Goal: Task Accomplishment & Management: Complete application form

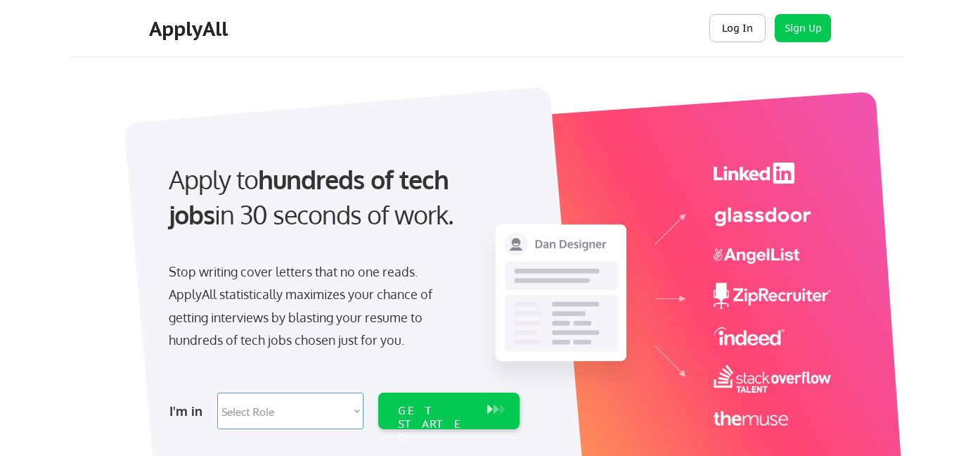
click at [723, 30] on button "Log In" at bounding box center [738, 28] width 56 height 28
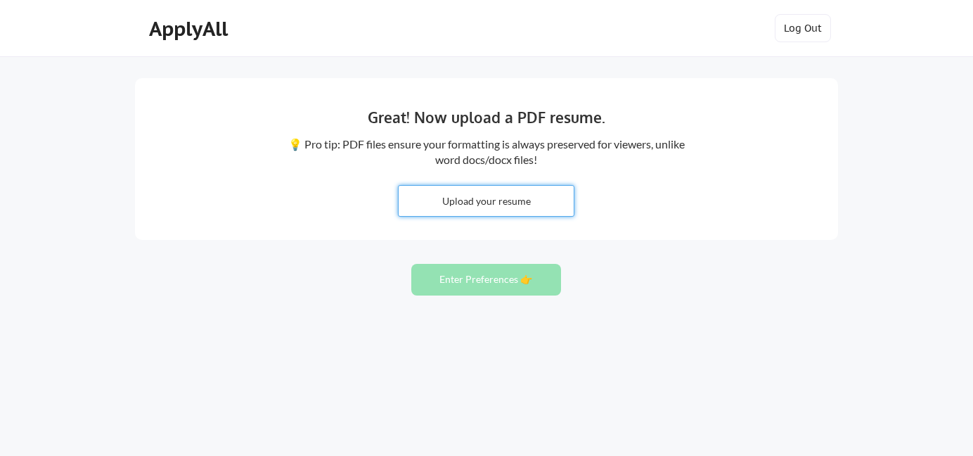
click at [535, 208] on input "file" at bounding box center [486, 201] width 175 height 30
type input "C:\fakepath\2 Resume Viral.pdf"
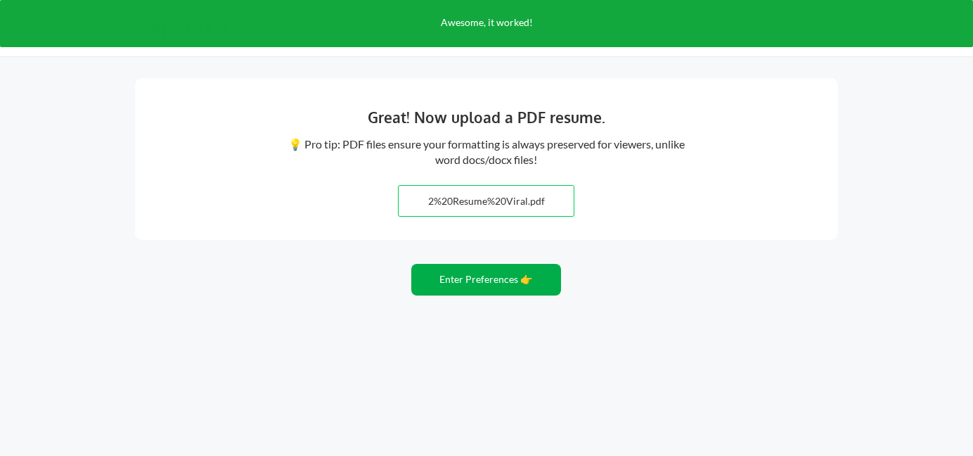
click at [513, 283] on button "Enter Preferences 👉" at bounding box center [486, 280] width 150 height 32
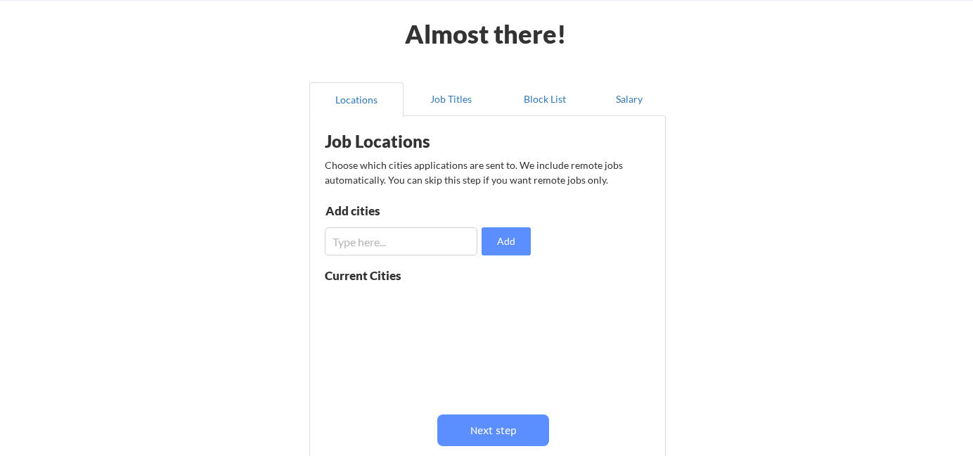
scroll to position [98, 0]
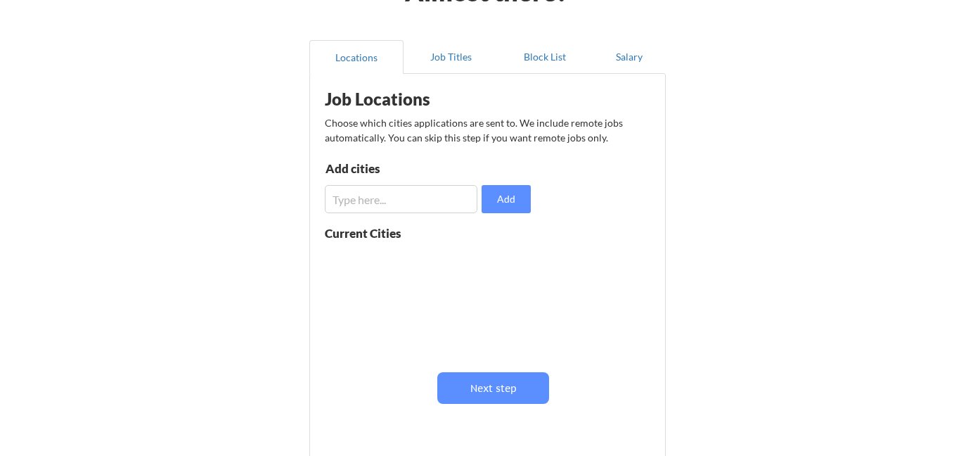
click at [406, 190] on input "input" at bounding box center [401, 199] width 153 height 28
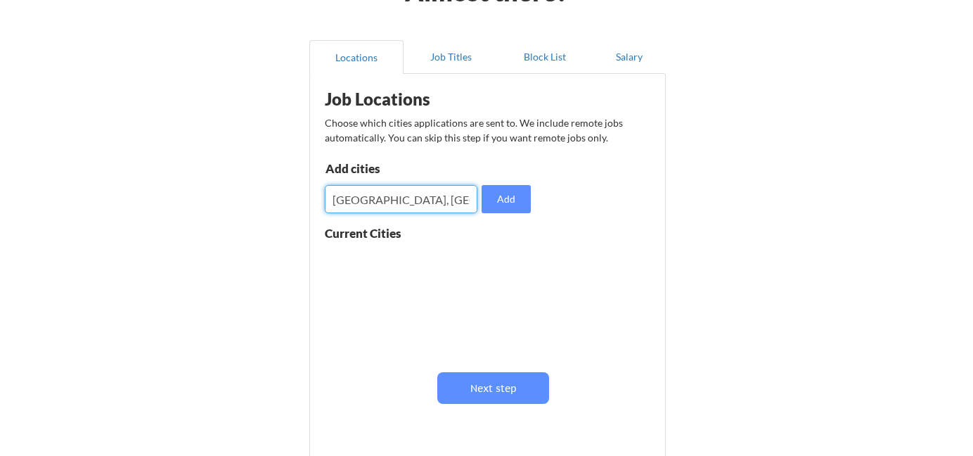
type input "[GEOGRAPHIC_DATA], [GEOGRAPHIC_DATA]"
click at [404, 236] on div "Current Cities" at bounding box center [378, 233] width 107 height 12
click at [367, 238] on div "Current Cities" at bounding box center [378, 233] width 107 height 12
click at [520, 202] on button "Add" at bounding box center [506, 199] width 49 height 28
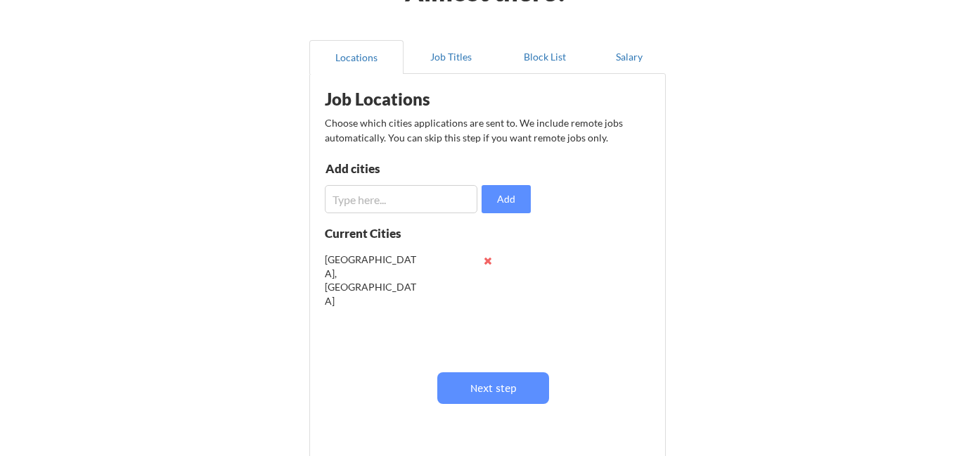
click at [413, 204] on input "input" at bounding box center [401, 199] width 153 height 28
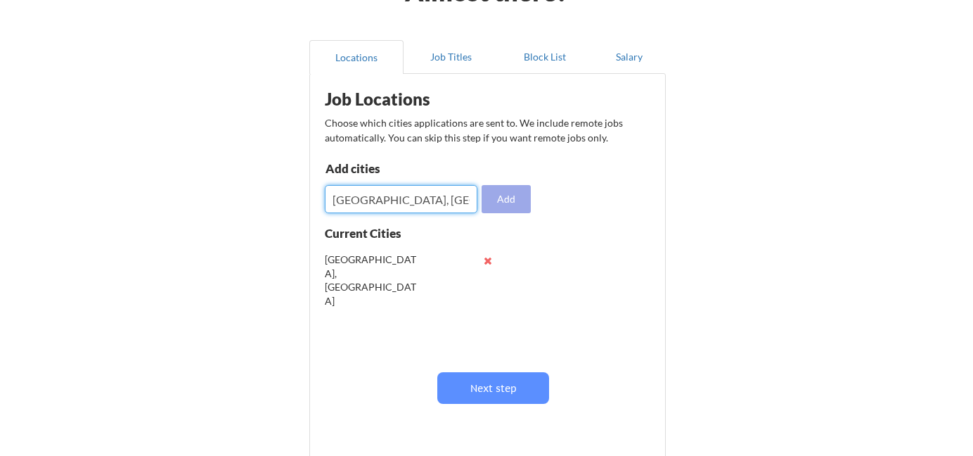
type input "Los Angeles, CA"
click at [496, 199] on button "Add" at bounding box center [506, 199] width 49 height 28
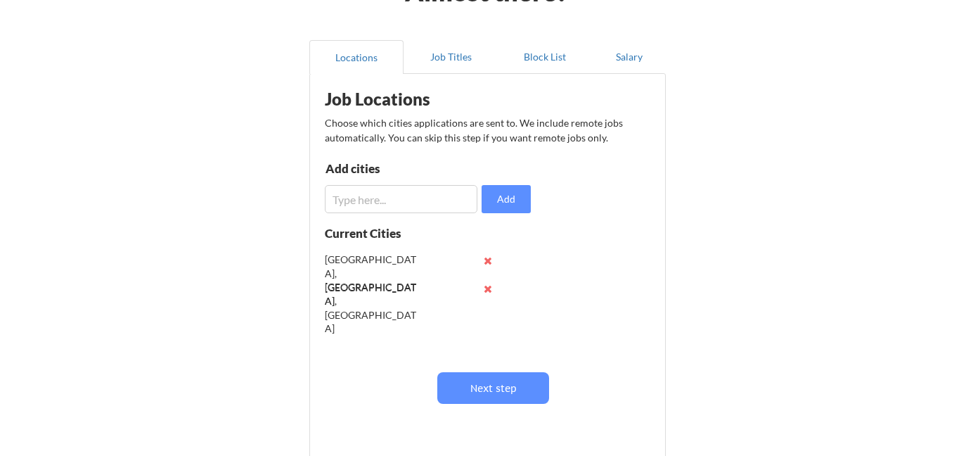
drag, startPoint x: 485, startPoint y: 280, endPoint x: 478, endPoint y: 253, distance: 27.8
click at [484, 271] on div "Irvine, CA Los Angeles, CA" at bounding box center [413, 302] width 177 height 112
click at [423, 209] on input "input" at bounding box center [401, 199] width 153 height 28
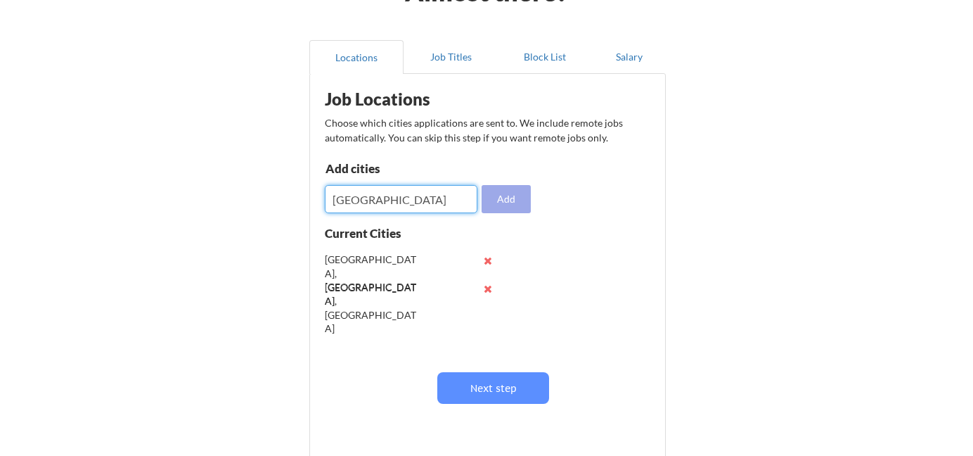
type input "Long Beach"
click at [519, 189] on button "Add" at bounding box center [506, 199] width 49 height 28
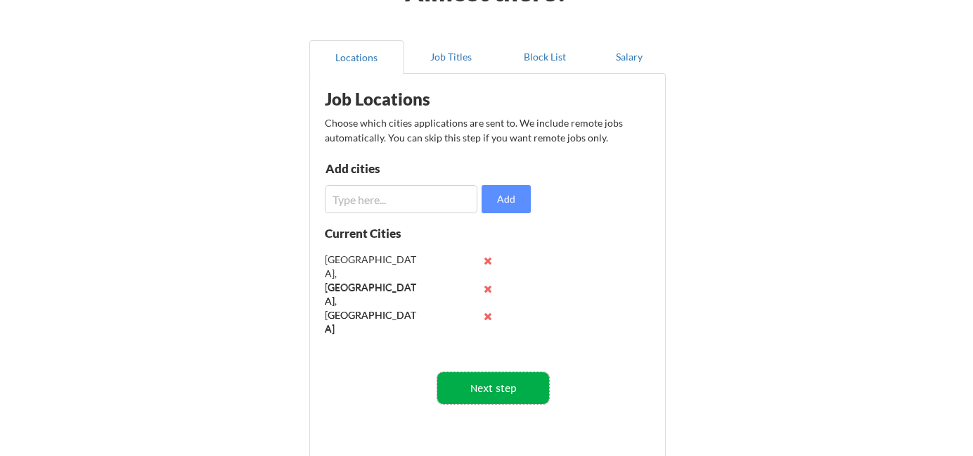
click at [497, 387] on button "Next step" at bounding box center [493, 388] width 112 height 32
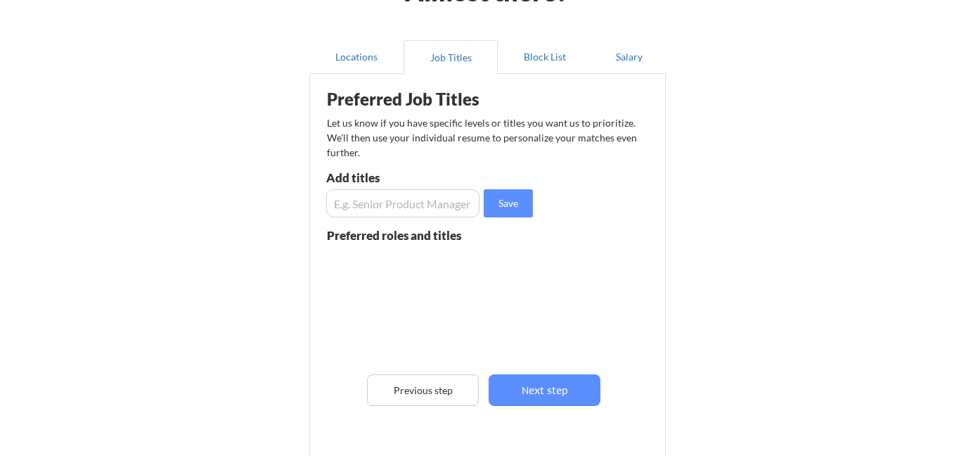
click at [446, 200] on input "input" at bounding box center [402, 203] width 153 height 28
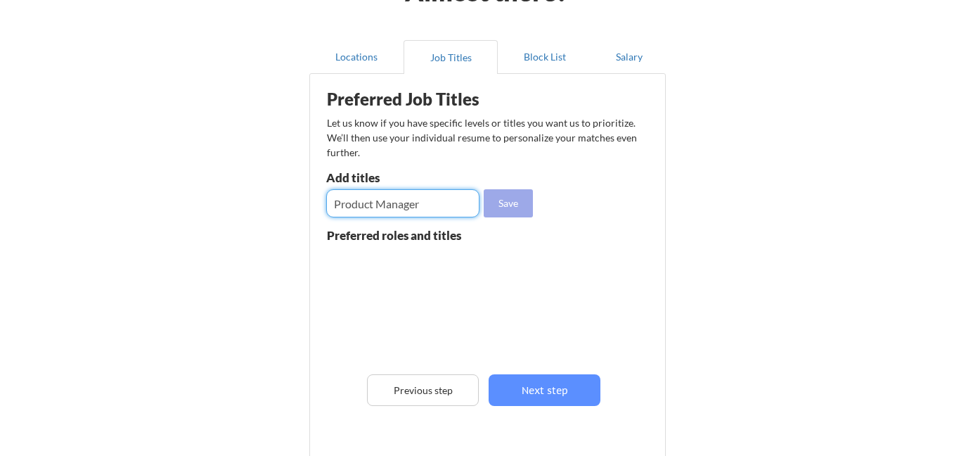
type input "Product Manager"
click at [513, 199] on button "Save" at bounding box center [508, 203] width 49 height 28
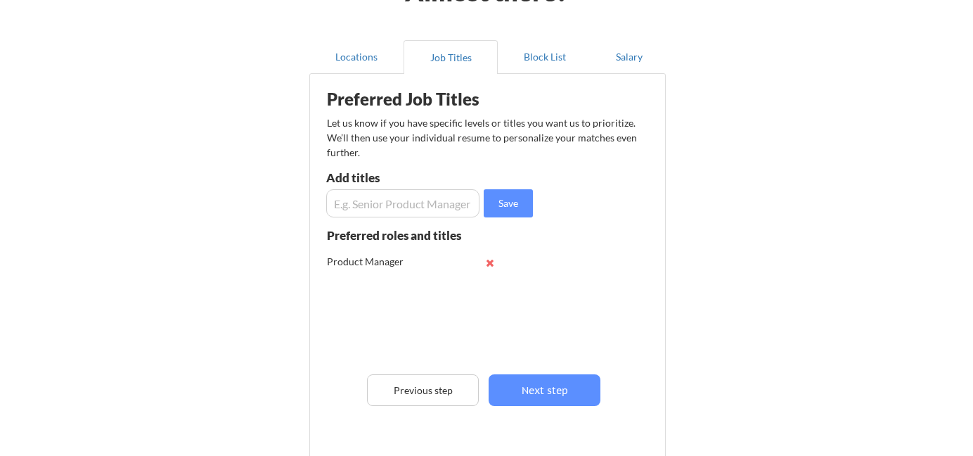
click at [445, 200] on input "input" at bounding box center [402, 203] width 153 height 28
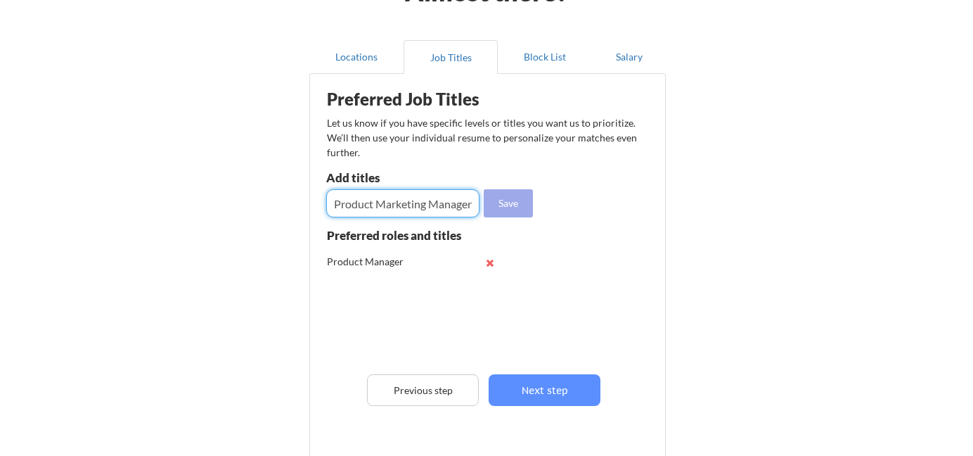
type input "Product Marketing Manager"
click at [509, 200] on button "Save" at bounding box center [508, 203] width 49 height 28
click at [429, 207] on input "input" at bounding box center [402, 203] width 153 height 28
type input "Customer Success Manager"
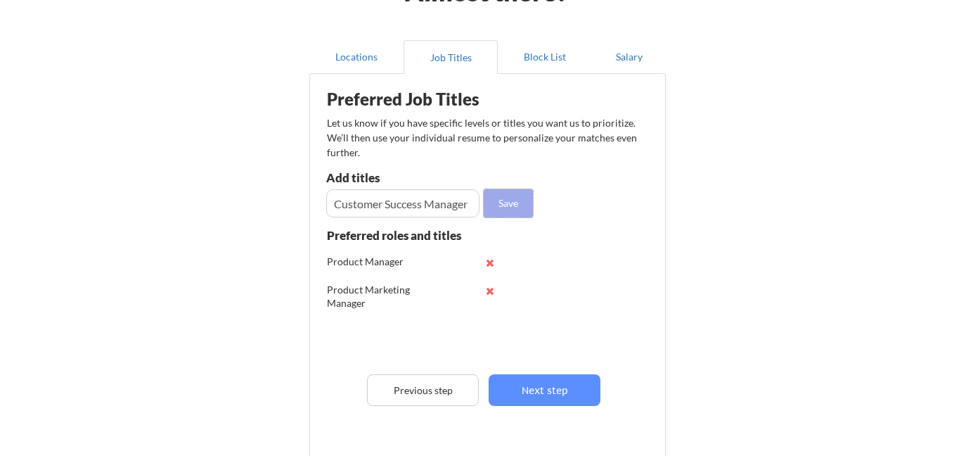
click at [521, 203] on button "Save" at bounding box center [508, 203] width 49 height 28
click at [439, 210] on input "input" at bounding box center [402, 203] width 153 height 28
type input "Client Success Manager"
click at [513, 203] on button "Save" at bounding box center [508, 203] width 49 height 28
click at [397, 204] on input "input" at bounding box center [402, 203] width 153 height 28
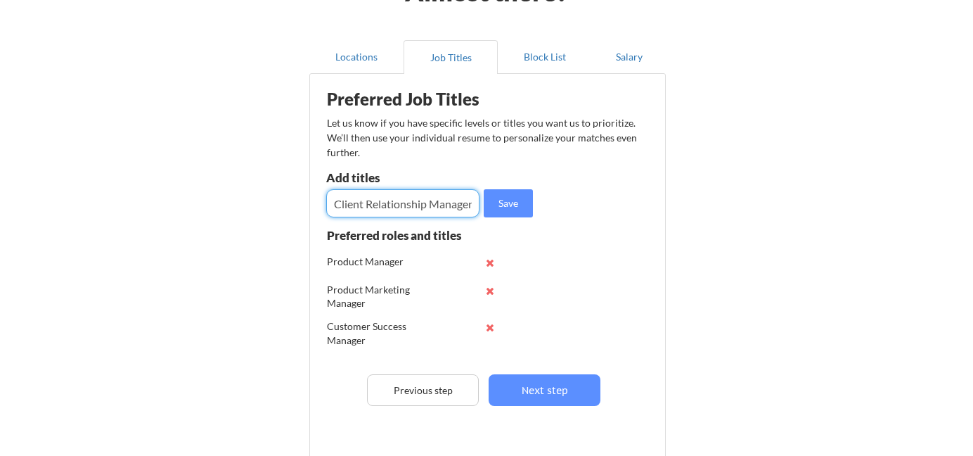
scroll to position [0, 1]
type input "Client Relationship Manager"
click at [508, 206] on button "Save" at bounding box center [508, 203] width 49 height 28
click at [382, 205] on input "input" at bounding box center [402, 203] width 153 height 28
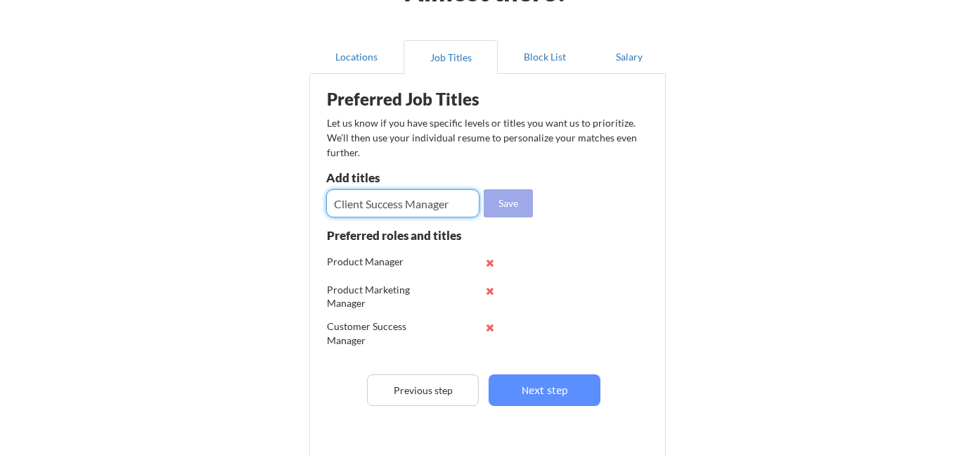
type input "Client Success Manager"
click at [528, 201] on button "Save" at bounding box center [508, 203] width 49 height 28
click at [404, 191] on input "input" at bounding box center [402, 203] width 153 height 28
type input "Customer Engagement Manager"
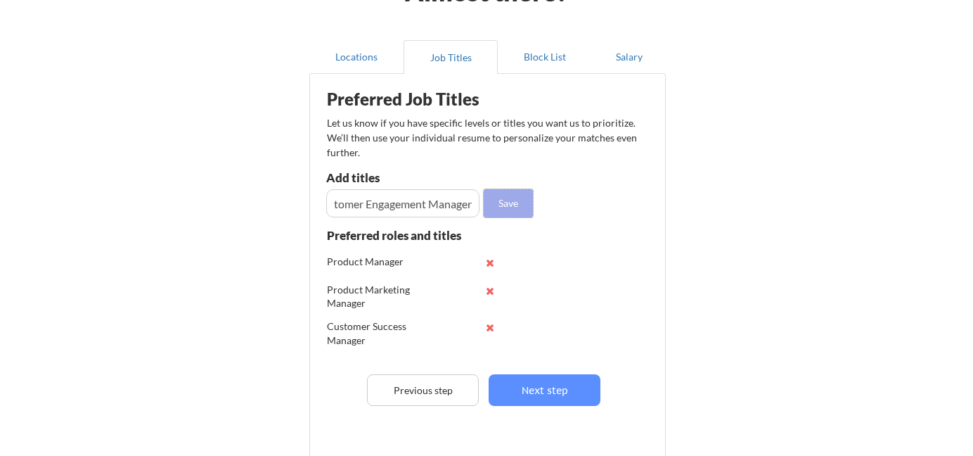
scroll to position [0, 0]
click at [508, 205] on button "Save" at bounding box center [508, 203] width 49 height 28
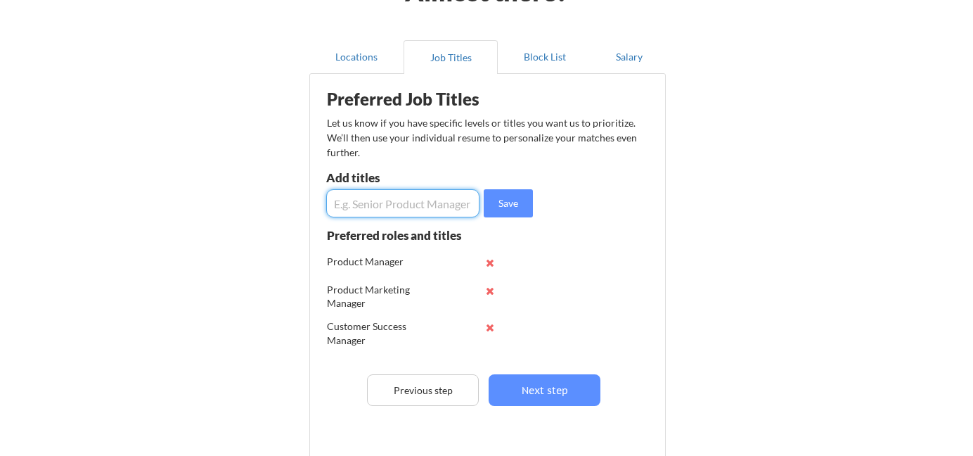
click at [437, 201] on input "input" at bounding box center [402, 203] width 153 height 28
type input "Account Manager"
click at [516, 202] on button "Save" at bounding box center [508, 203] width 49 height 28
click at [391, 207] on input "input" at bounding box center [402, 203] width 153 height 28
type input "Account Executive"
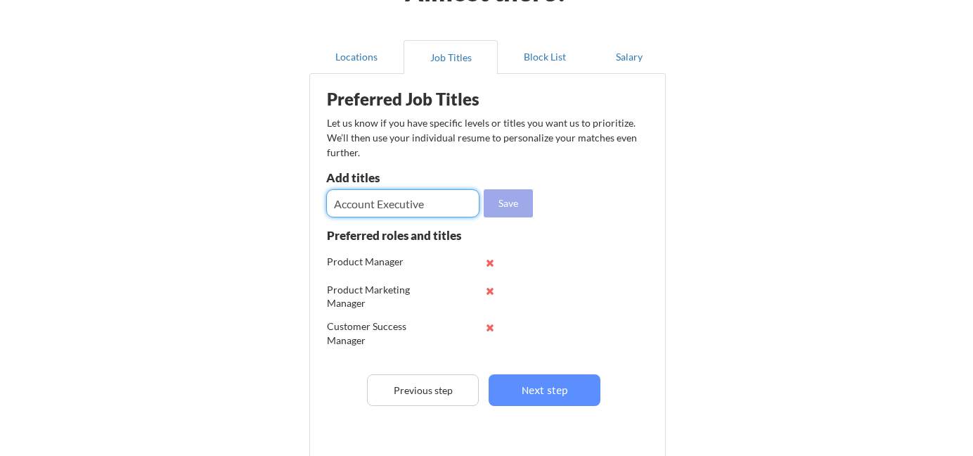
click at [508, 203] on button "Save" at bounding box center [508, 203] width 49 height 28
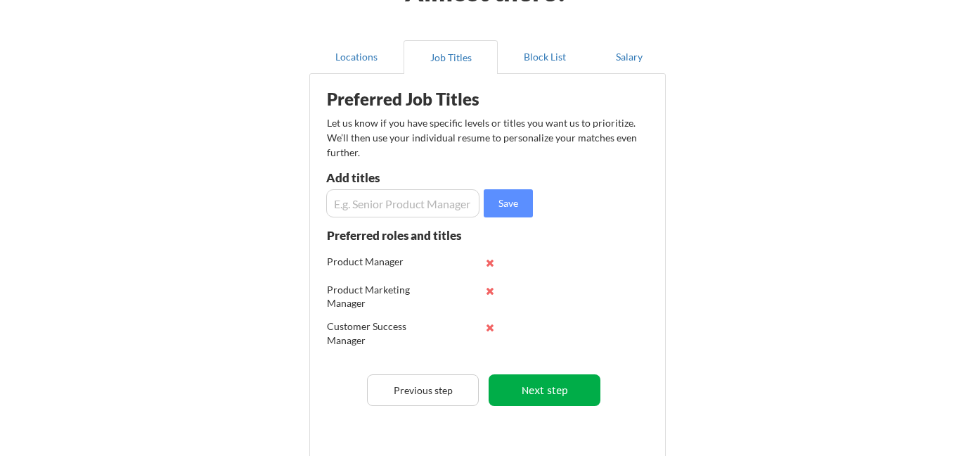
click at [543, 398] on button "Next step" at bounding box center [545, 390] width 112 height 32
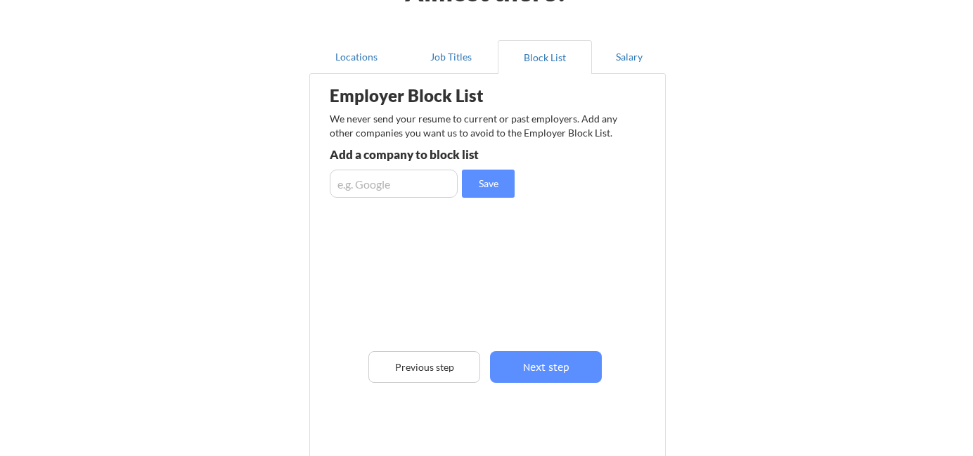
click at [415, 181] on input "input" at bounding box center [394, 183] width 128 height 28
type input "Sprout Social"
click at [493, 180] on button "Save" at bounding box center [488, 183] width 53 height 28
click at [633, 63] on button "Salary" at bounding box center [629, 57] width 74 height 34
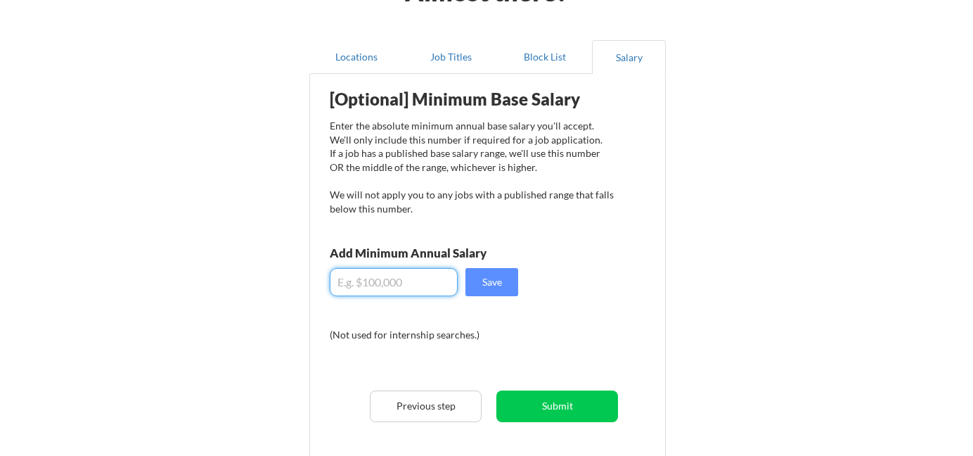
click at [397, 293] on input "input" at bounding box center [394, 282] width 128 height 28
type input "$100,000"
click at [501, 293] on button "Save" at bounding box center [492, 282] width 53 height 28
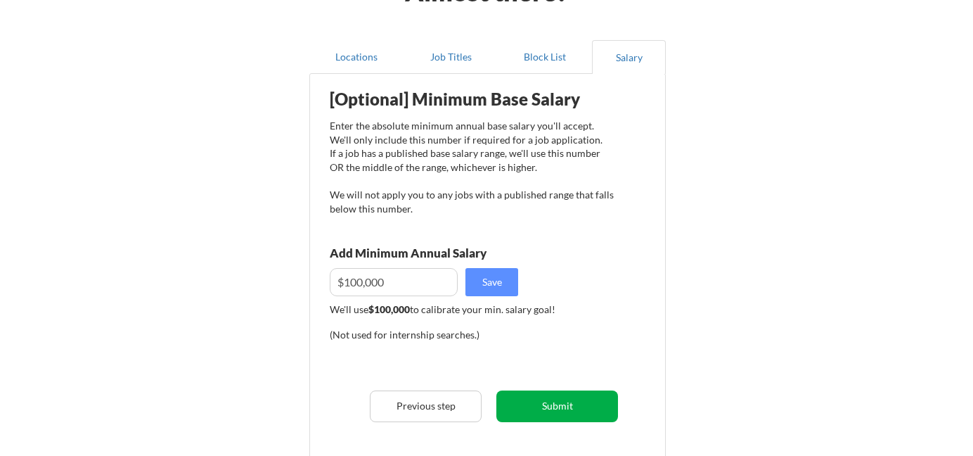
click at [574, 410] on button "Submit" at bounding box center [557, 406] width 122 height 32
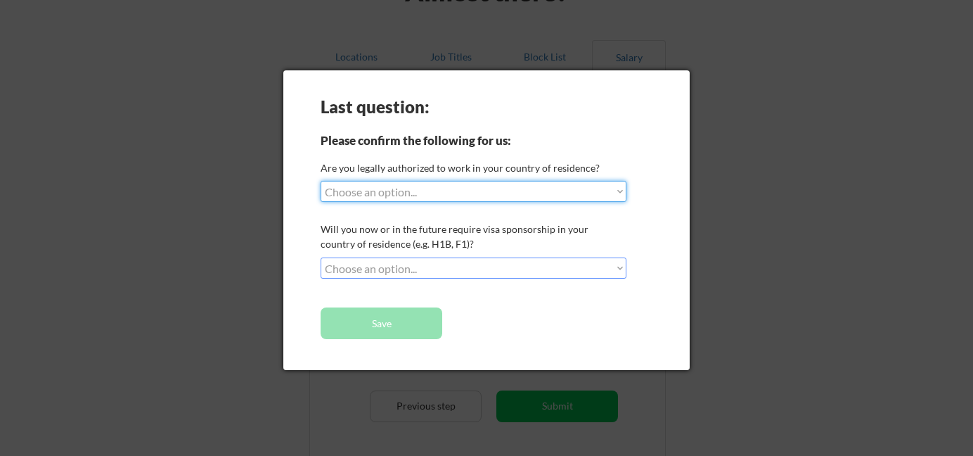
click at [508, 191] on select "Choose an option... Yes, I am a US Citizen Yes, I am a Canadian Citizen Yes, I …" at bounding box center [474, 191] width 306 height 21
select select ""yes__i_am_a_us_citizen""
click at [321, 181] on select "Choose an option... Yes, I am a US Citizen Yes, I am a Canadian Citizen Yes, I …" at bounding box center [474, 191] width 306 height 21
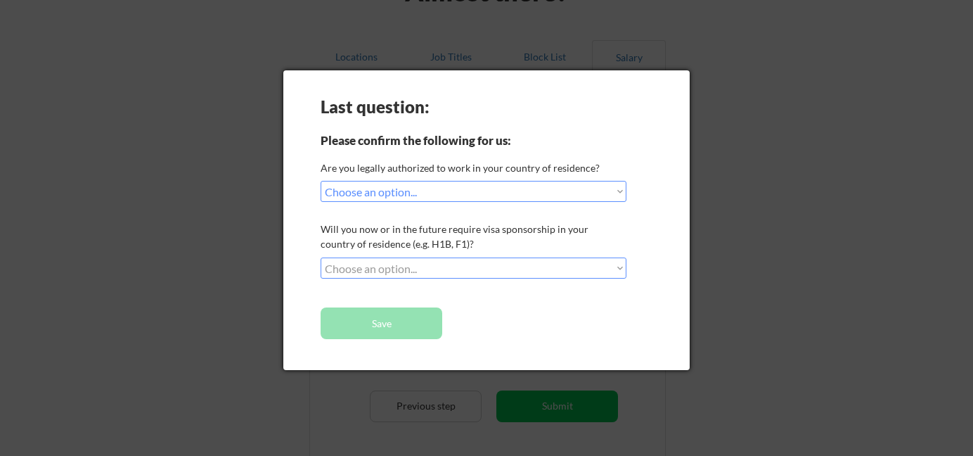
click at [485, 266] on select "Choose an option... No, I will not need sponsorship Yes, I will need sponsorship" at bounding box center [474, 267] width 306 height 21
select select ""no__i_will_not_need_sponsorship""
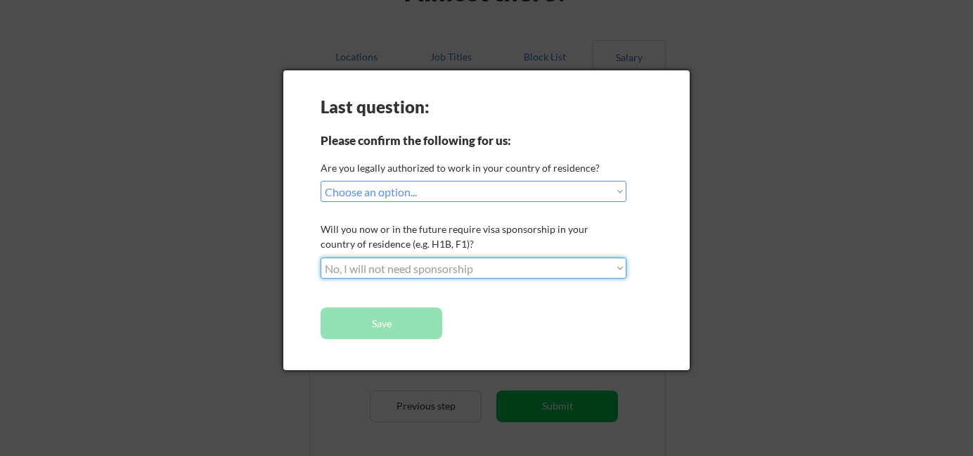
click at [321, 257] on select "Choose an option... No, I will not need sponsorship Yes, I will need sponsorship" at bounding box center [474, 267] width 306 height 21
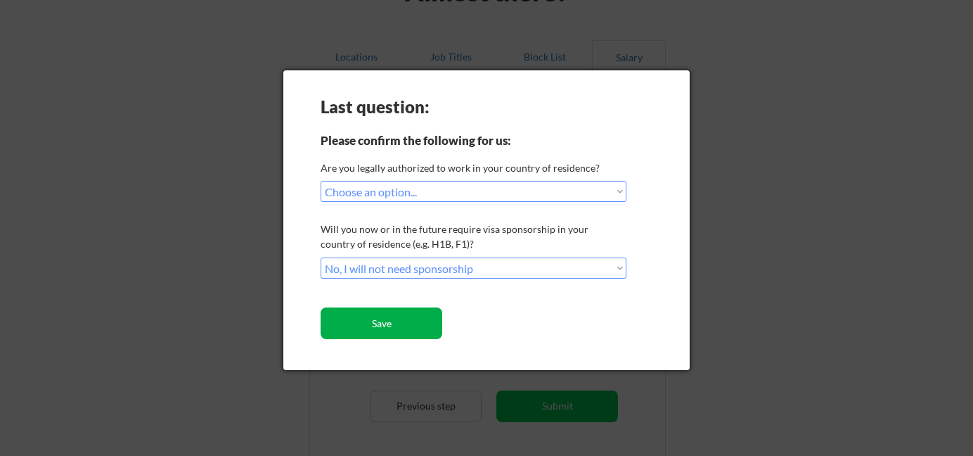
click at [409, 328] on button "Save" at bounding box center [382, 323] width 122 height 32
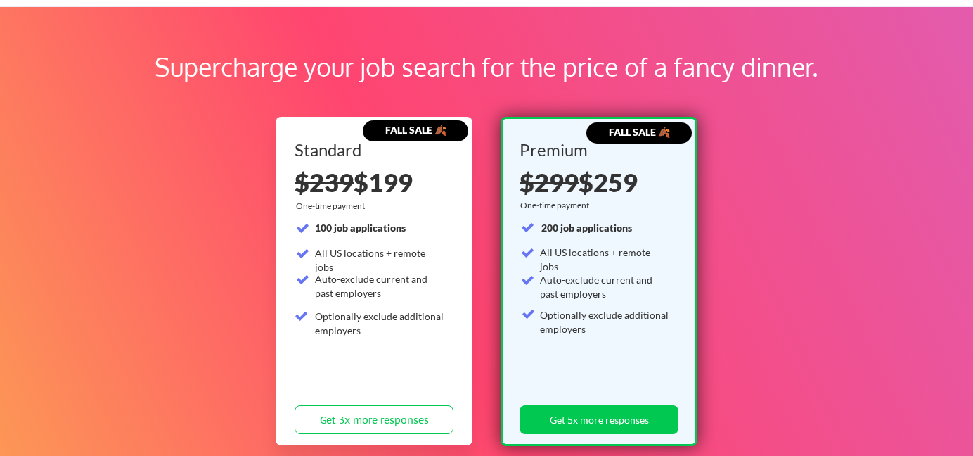
scroll to position [176, 0]
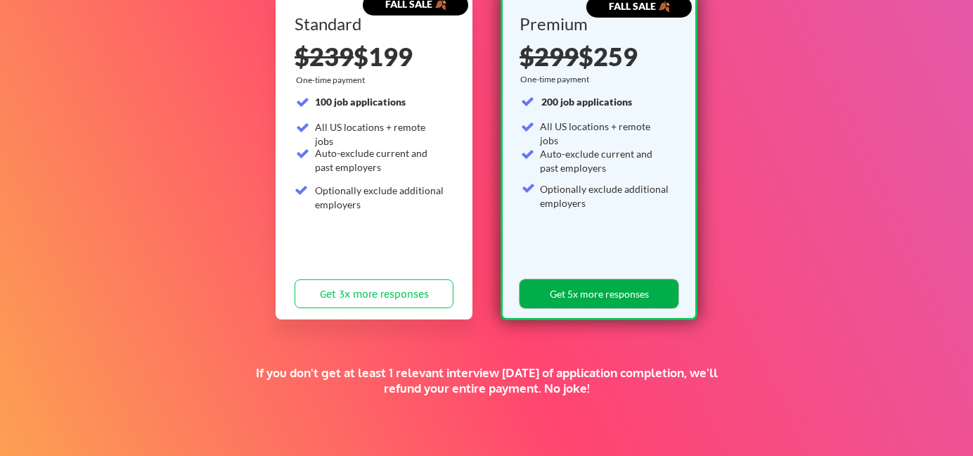
click at [594, 298] on button "Get 5x more responses" at bounding box center [599, 293] width 159 height 29
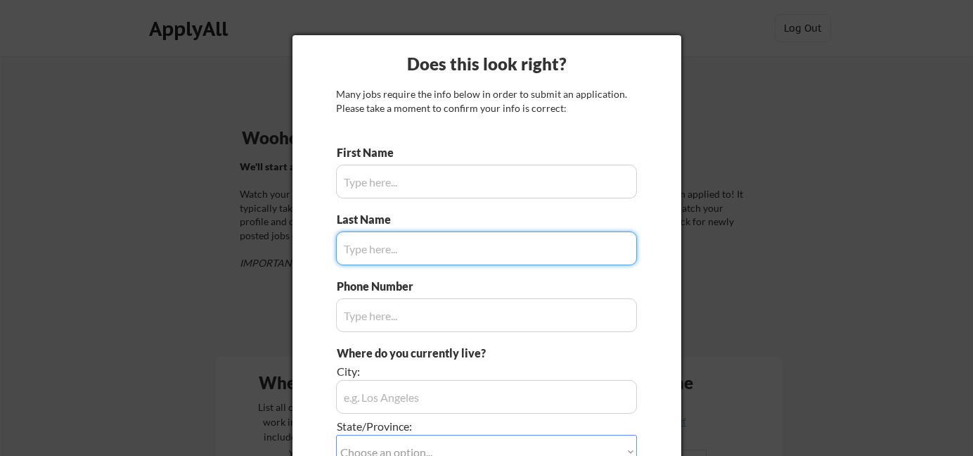
type input "Viral"
type input "(562)-280-3444"
type input "Irvine, CA 92602"
type input "Patel"
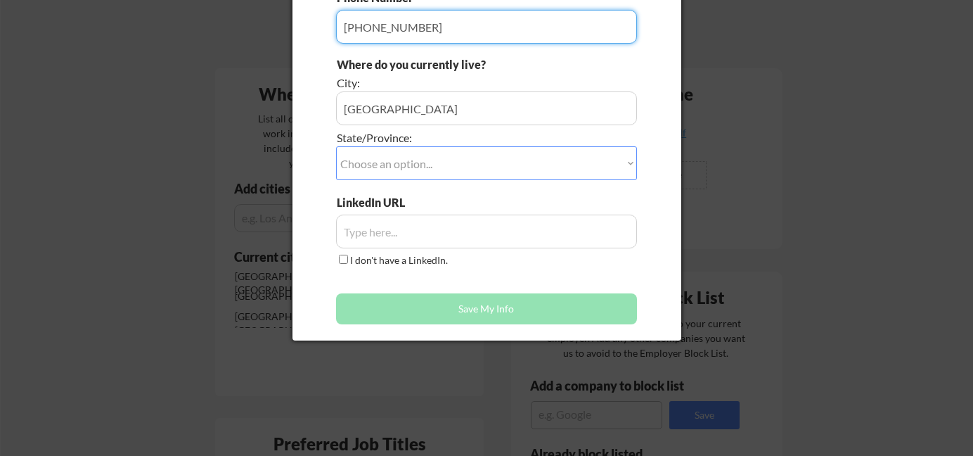
scroll to position [359, 0]
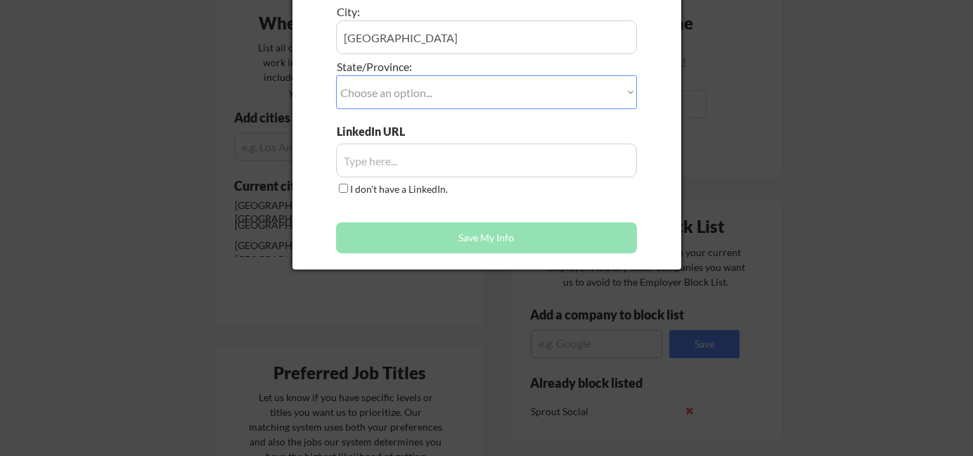
click at [512, 107] on select "Choose an option... Other/Not Applicable Alabama Alaska Alberta Arizona Arkansa…" at bounding box center [486, 92] width 301 height 34
select select ""California""
click at [336, 75] on select "Choose an option... Other/Not Applicable Alabama Alaska Alberta Arizona Arkansa…" at bounding box center [486, 92] width 301 height 34
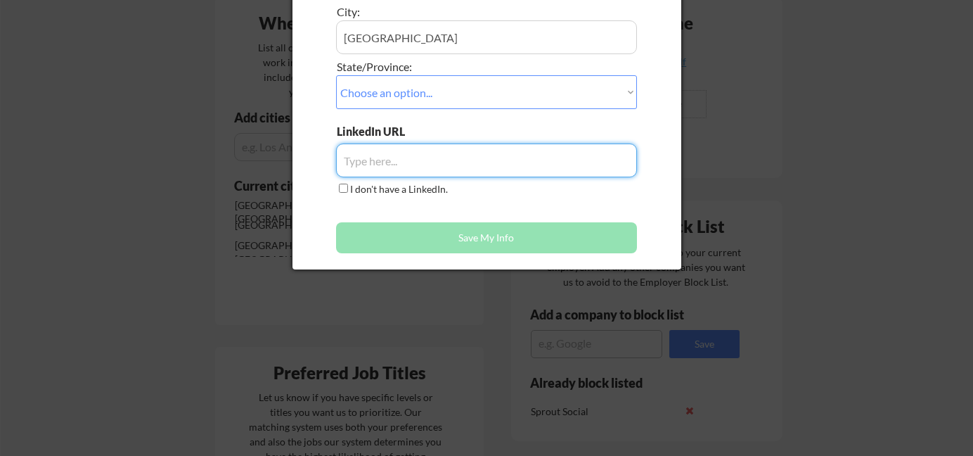
click at [468, 161] on input "input" at bounding box center [486, 160] width 301 height 34
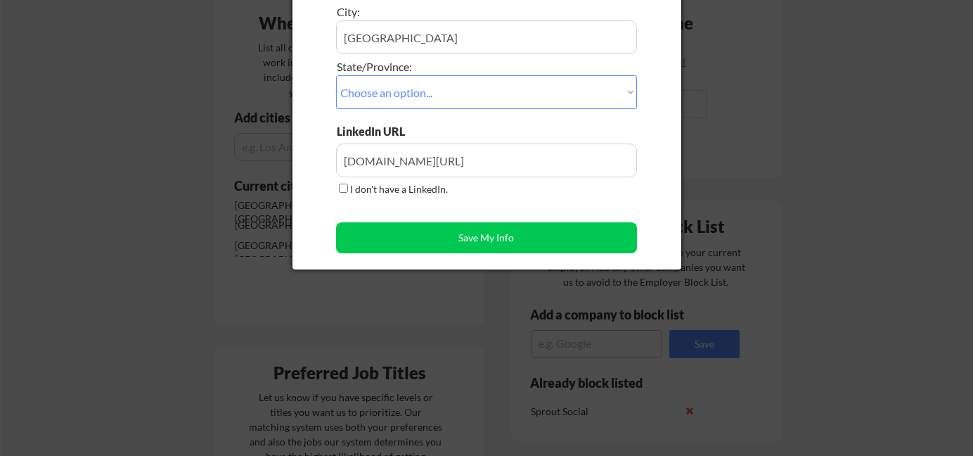
click at [453, 159] on input "input" at bounding box center [486, 160] width 301 height 34
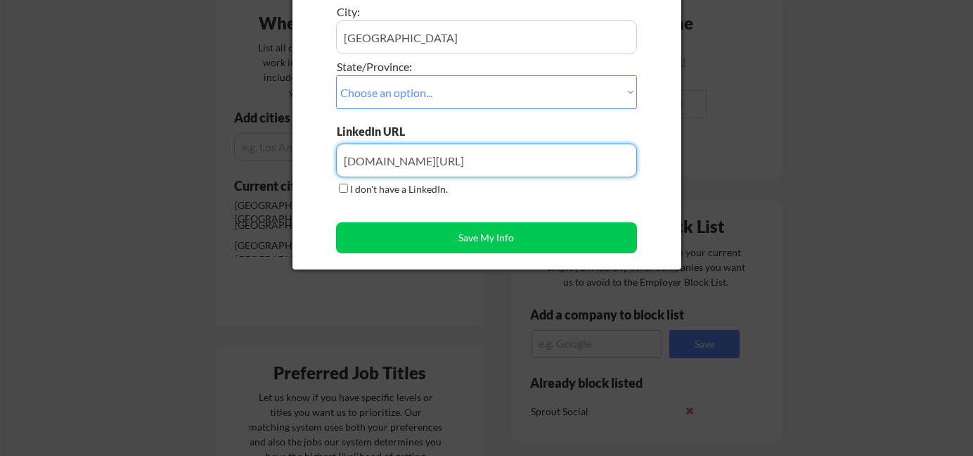
paste input "https://www.linkedin.com/in/viralpatel488/"
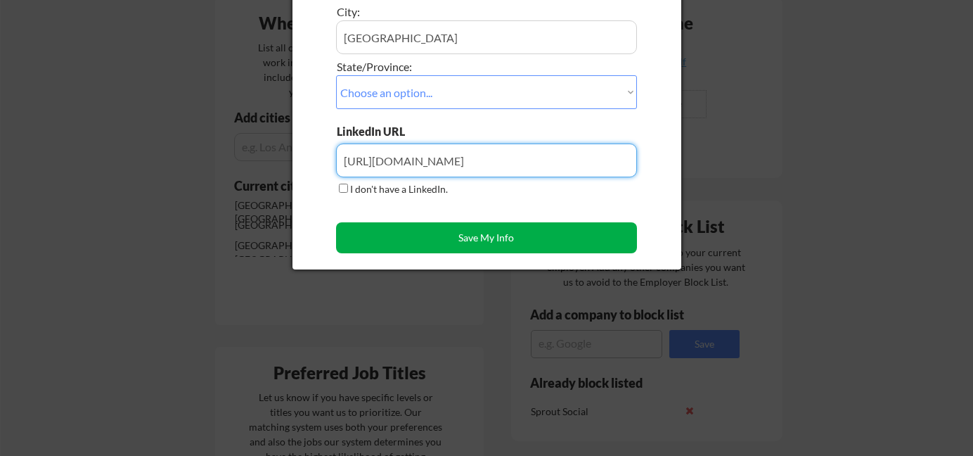
type input "https://www.linkedin.com/in/viralpatel488/"
click at [456, 234] on button "Save My Info" at bounding box center [486, 237] width 301 height 31
type input "Irvine, CA 92602, California"
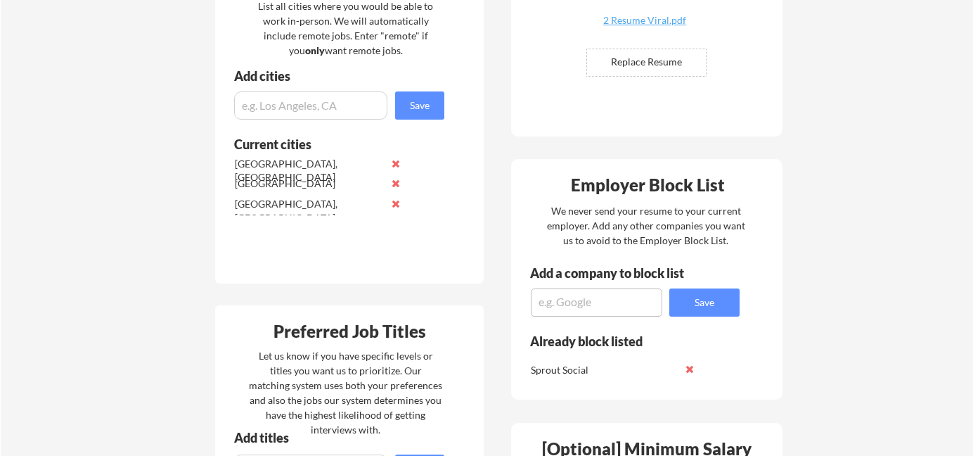
scroll to position [425, 0]
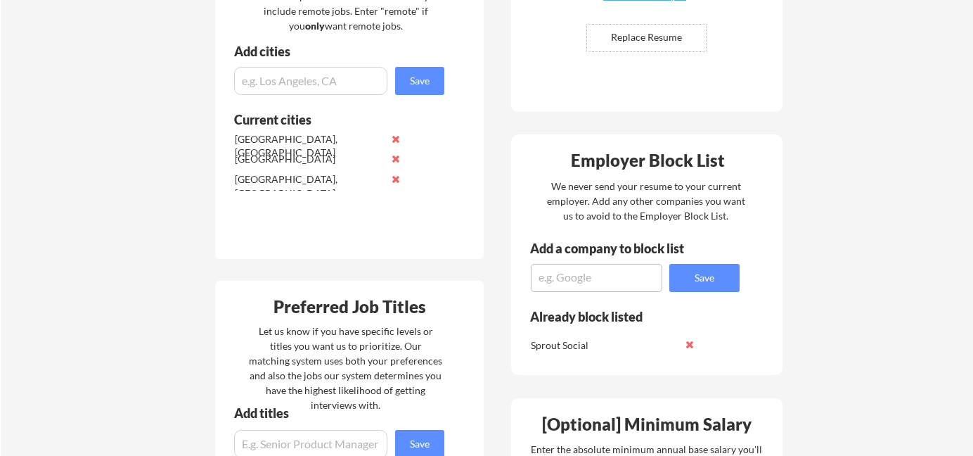
click at [574, 273] on textarea at bounding box center [597, 278] width 132 height 28
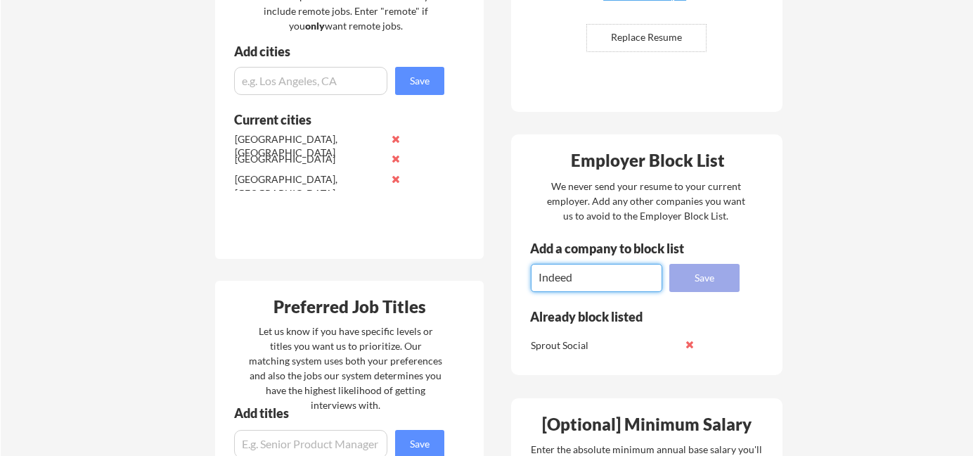
type textarea "Indeed"
click at [700, 276] on button "Save" at bounding box center [704, 278] width 70 height 28
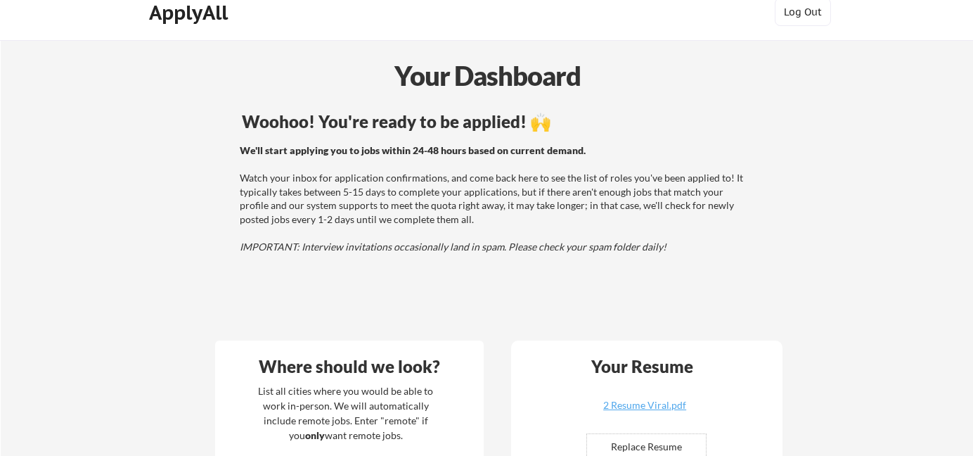
scroll to position [0, 0]
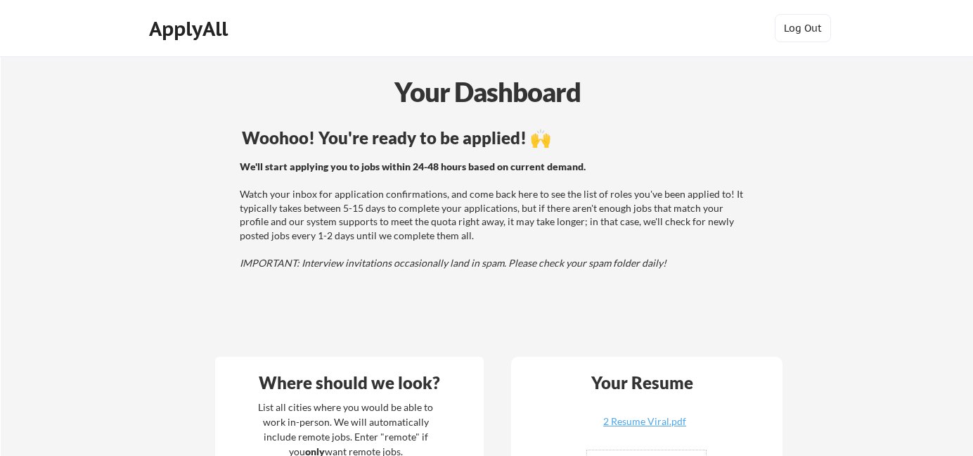
click at [207, 35] on div "ApplyAll" at bounding box center [190, 29] width 83 height 24
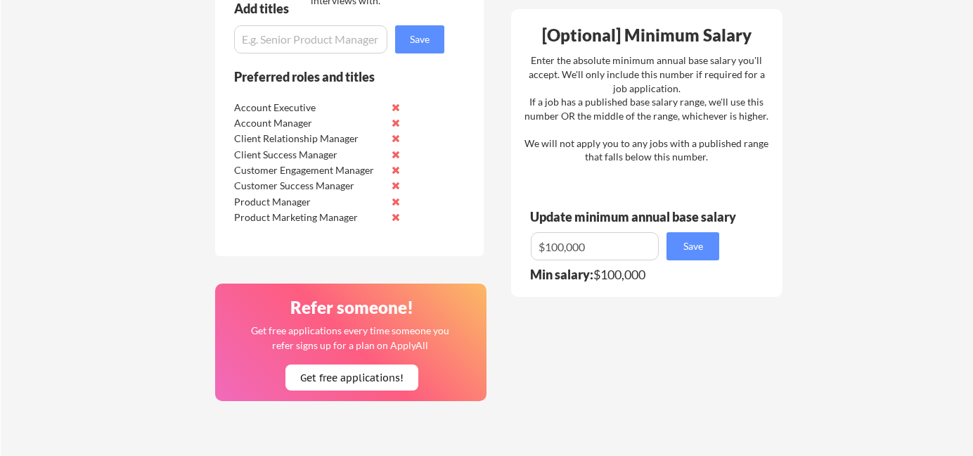
scroll to position [741, 0]
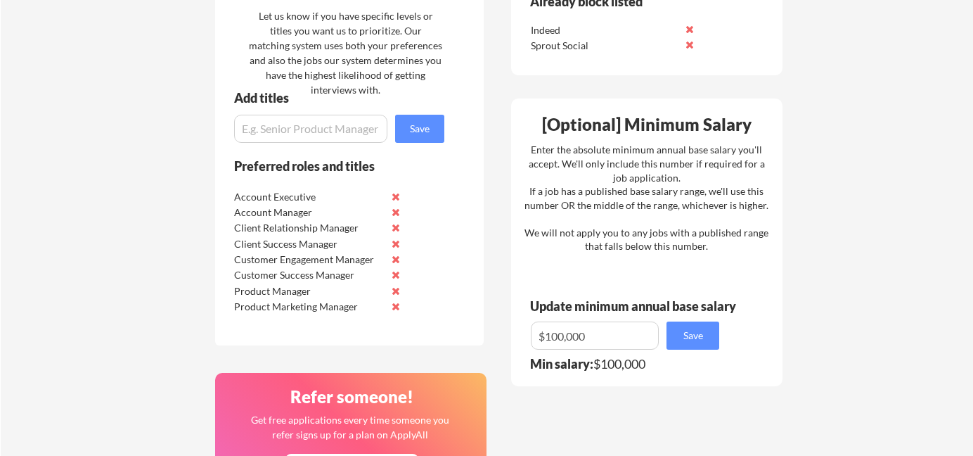
click at [397, 197] on button at bounding box center [395, 196] width 11 height 11
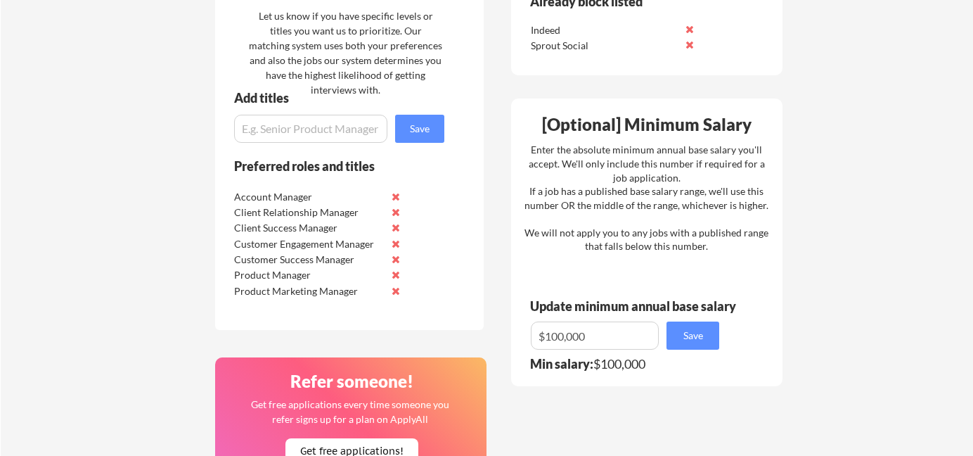
click at [397, 197] on button at bounding box center [395, 196] width 11 height 11
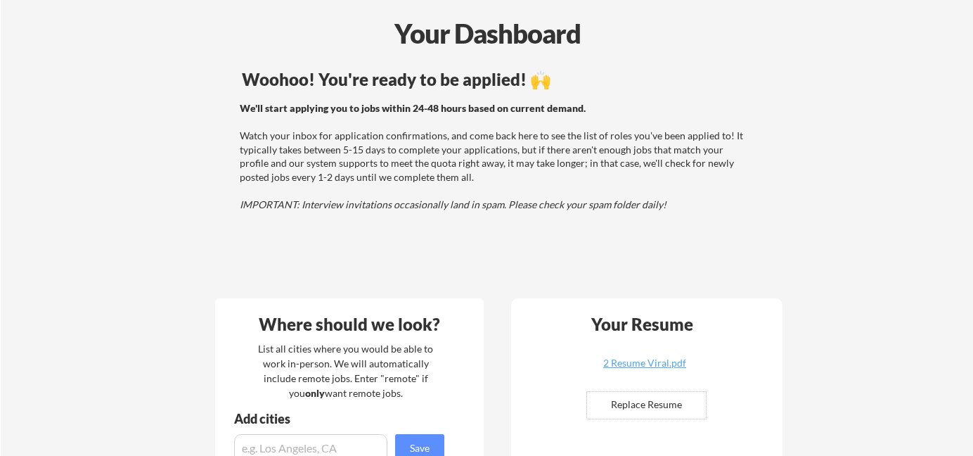
scroll to position [0, 0]
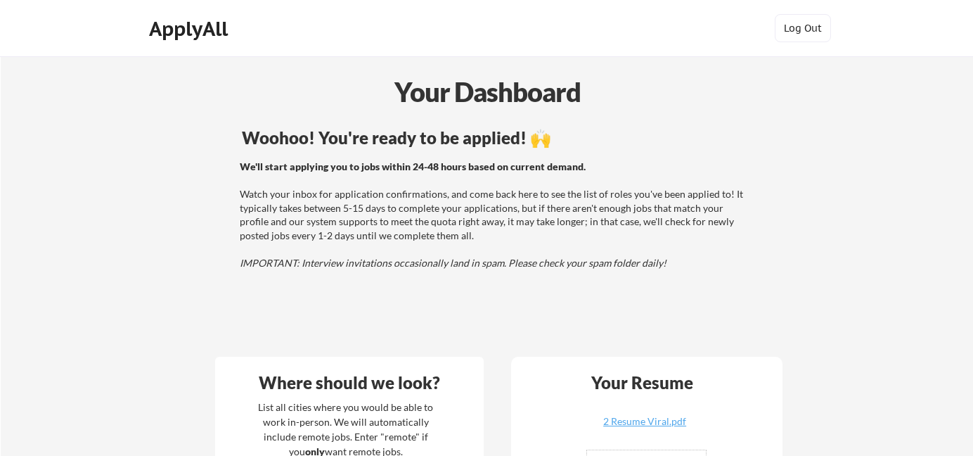
click at [185, 27] on div "ApplyAll" at bounding box center [190, 29] width 83 height 24
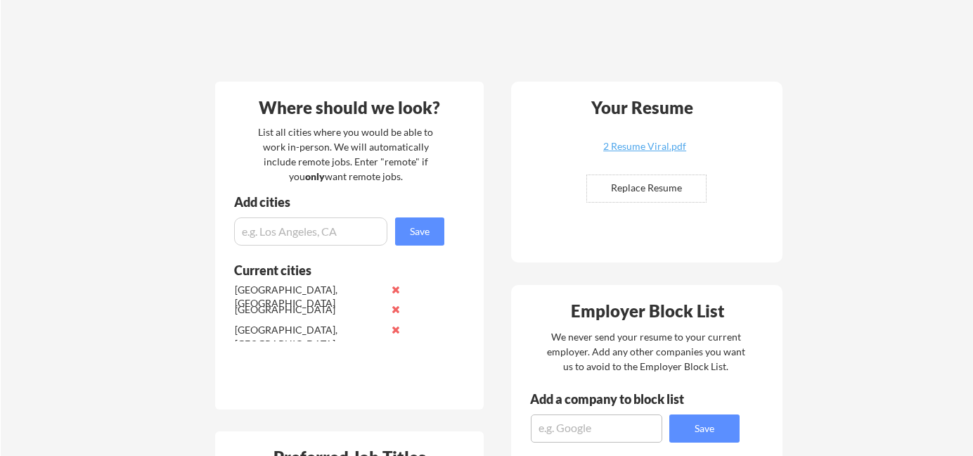
scroll to position [299, 0]
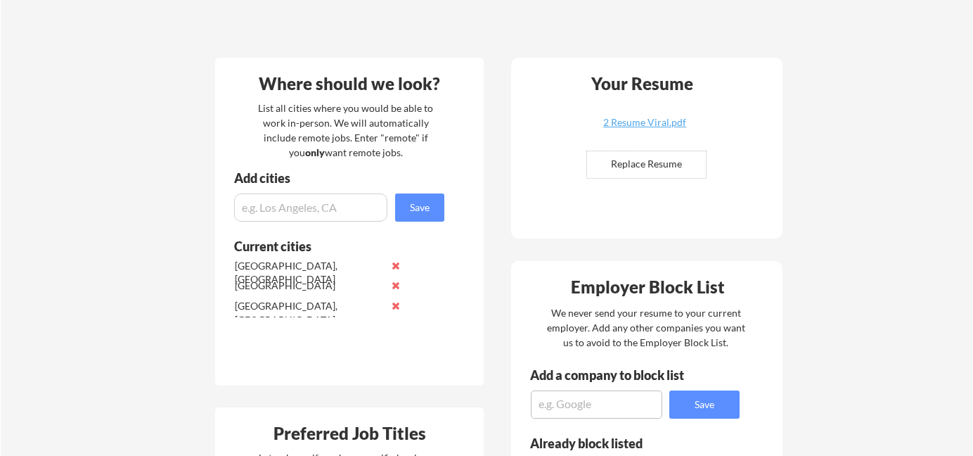
click at [364, 215] on input "input" at bounding box center [310, 207] width 153 height 28
click at [396, 287] on button at bounding box center [395, 285] width 11 height 11
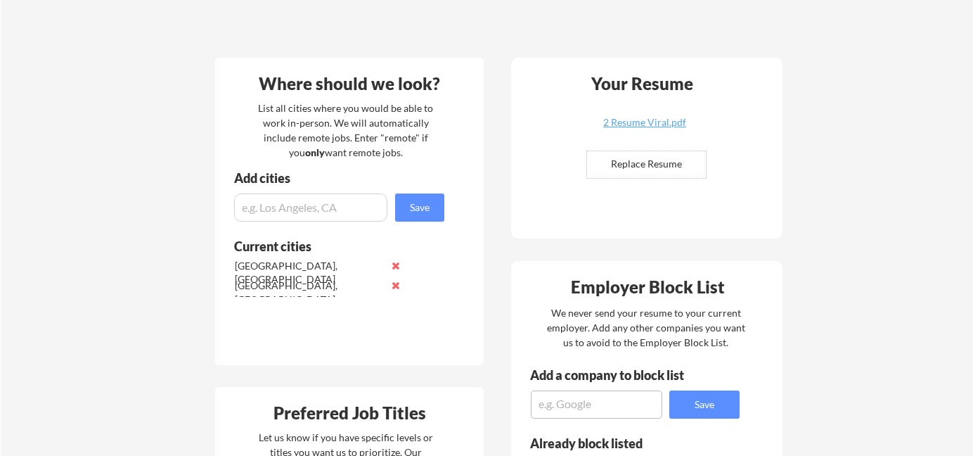
click at [396, 286] on button at bounding box center [395, 285] width 11 height 11
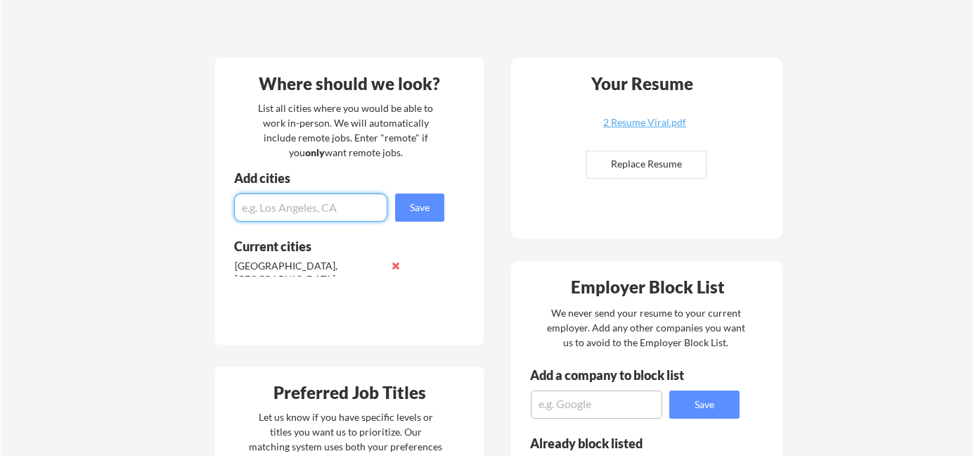
click at [335, 212] on input "input" at bounding box center [310, 207] width 153 height 28
type input "Remote"
click at [335, 209] on input "input" at bounding box center [310, 207] width 153 height 28
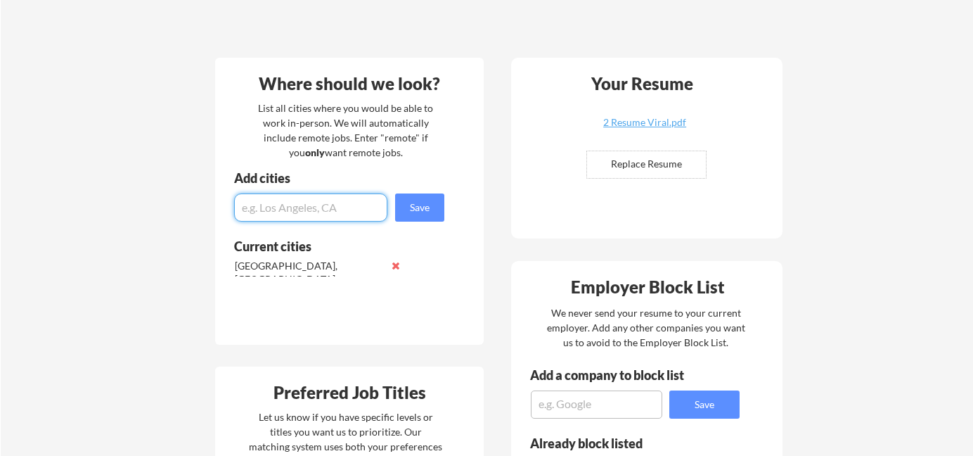
click at [480, 250] on div "Where should we look? List all cities where you would be able to work in-person…" at bounding box center [349, 202] width 269 height 288
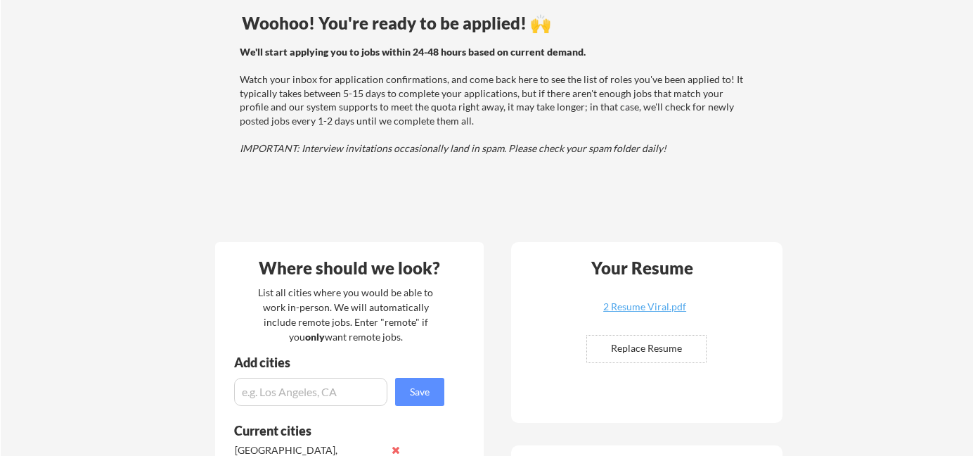
scroll to position [0, 0]
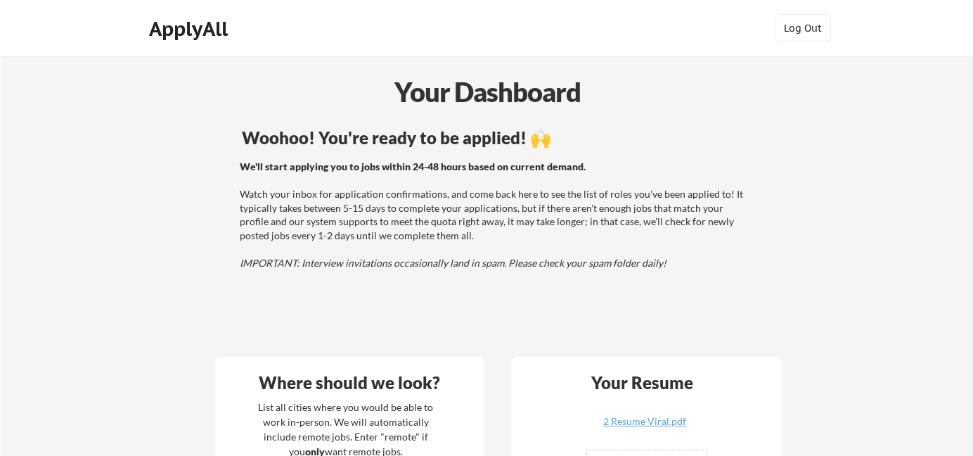
click at [175, 41] on div "ApplyAll" at bounding box center [190, 28] width 111 height 28
click at [193, 32] on div "ApplyAll" at bounding box center [190, 29] width 83 height 24
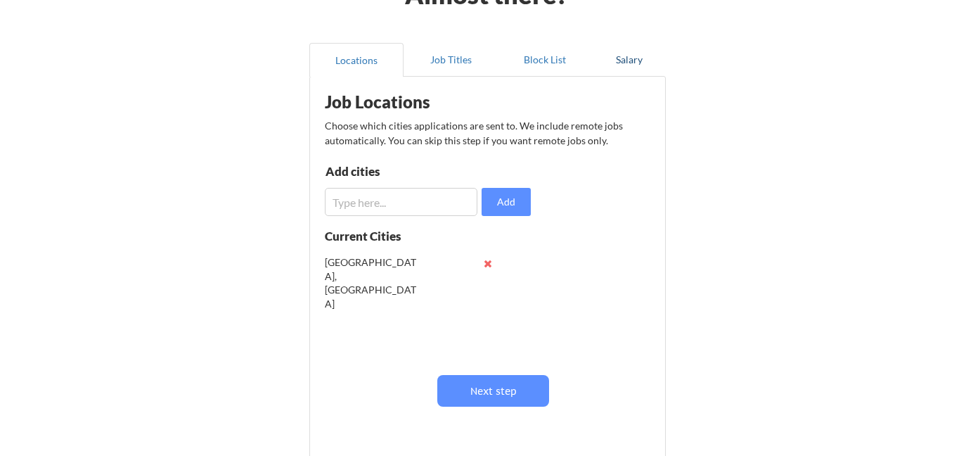
scroll to position [122, 0]
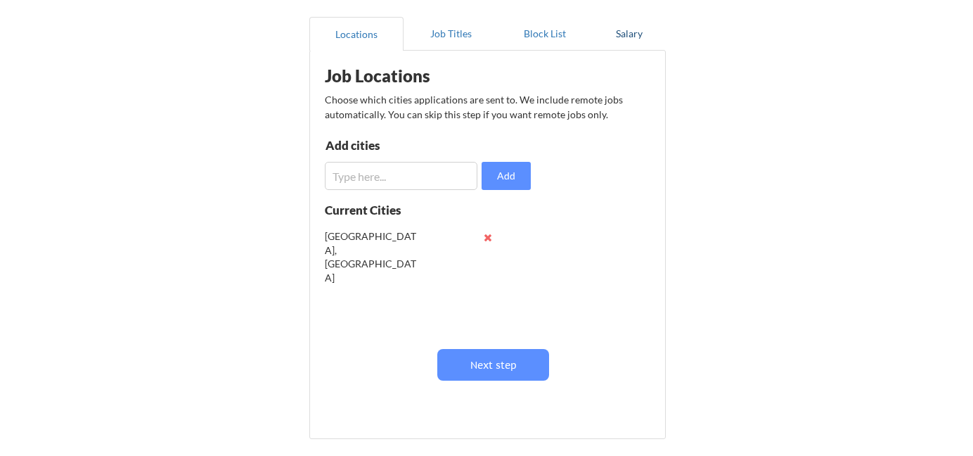
click at [623, 44] on button "Salary" at bounding box center [629, 34] width 74 height 34
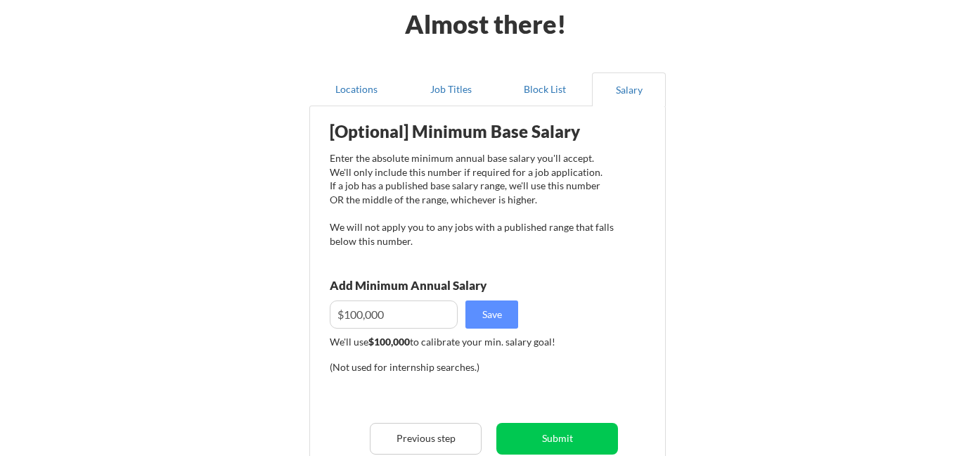
scroll to position [0, 0]
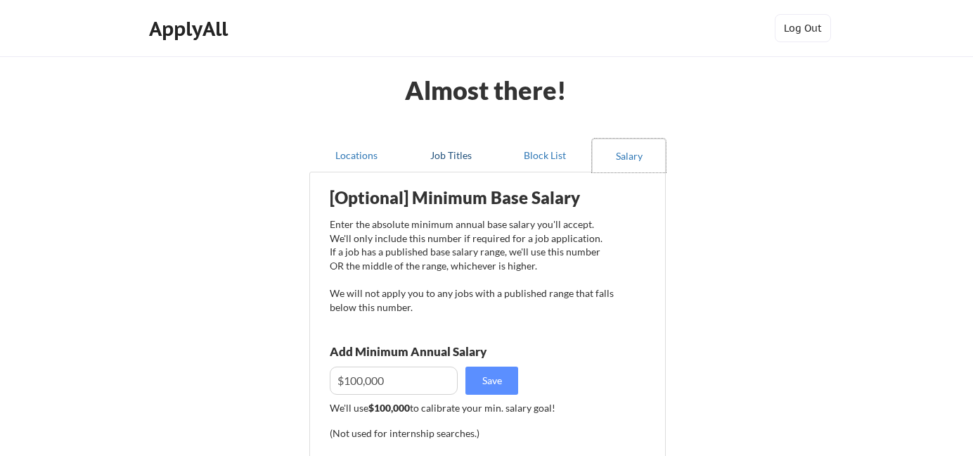
click at [461, 157] on button "Job Titles" at bounding box center [451, 156] width 94 height 34
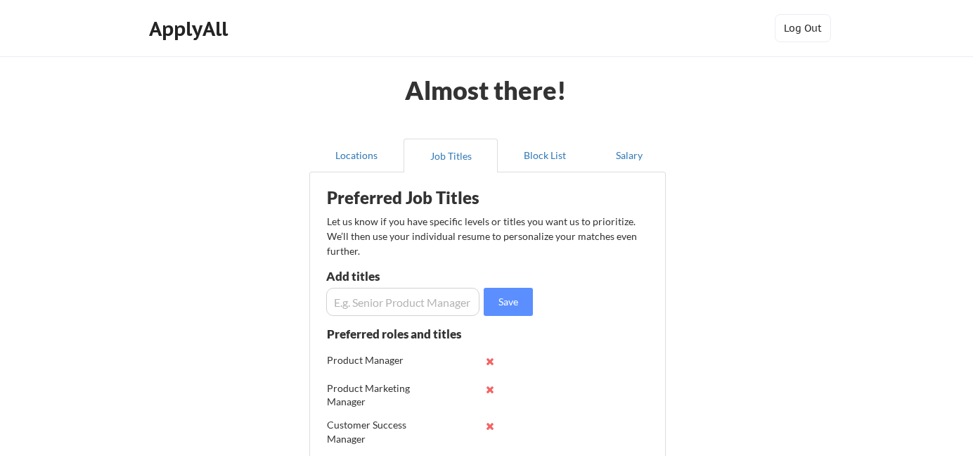
scroll to position [132, 0]
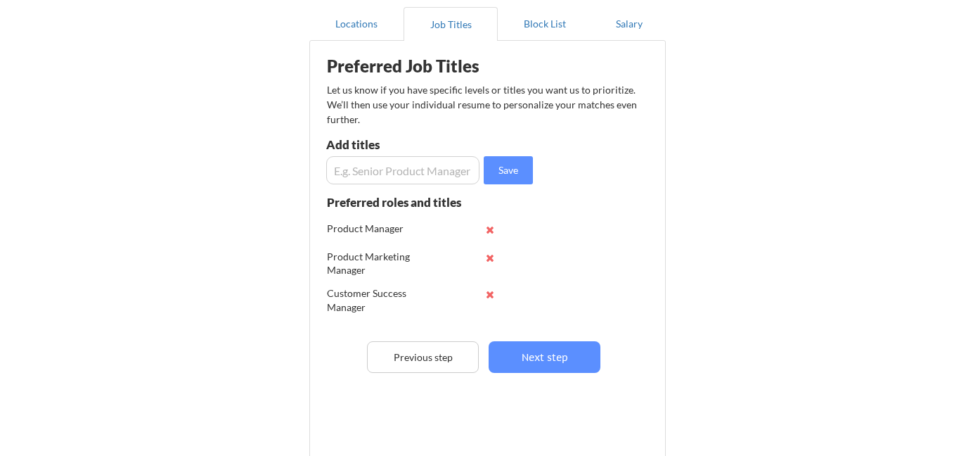
click at [489, 231] on button at bounding box center [490, 229] width 11 height 11
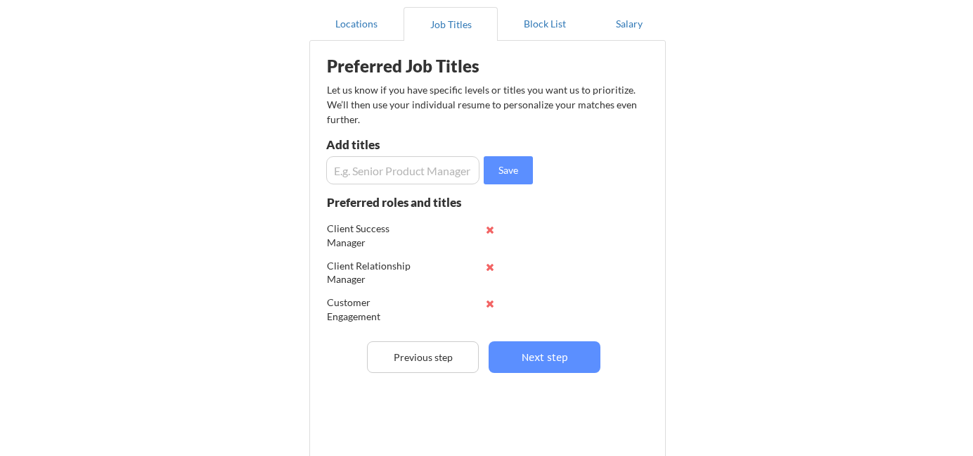
click at [489, 231] on button at bounding box center [490, 229] width 11 height 11
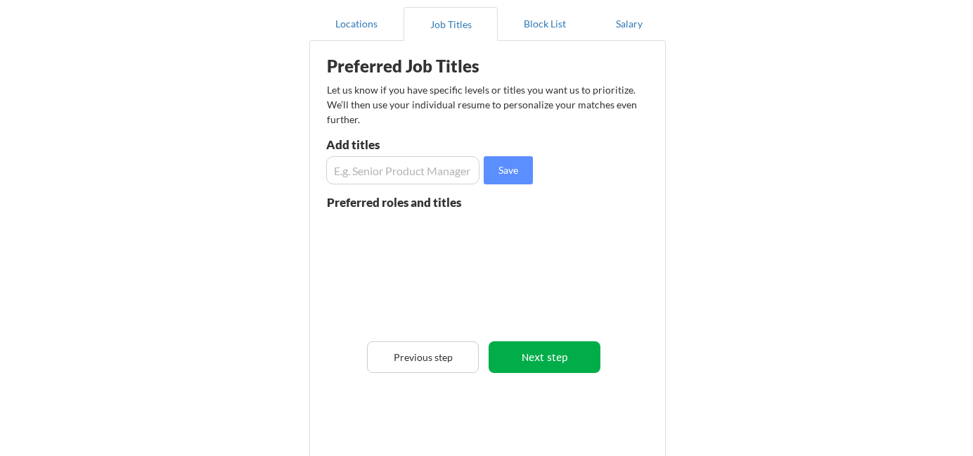
click at [551, 365] on button "Next step" at bounding box center [545, 357] width 112 height 32
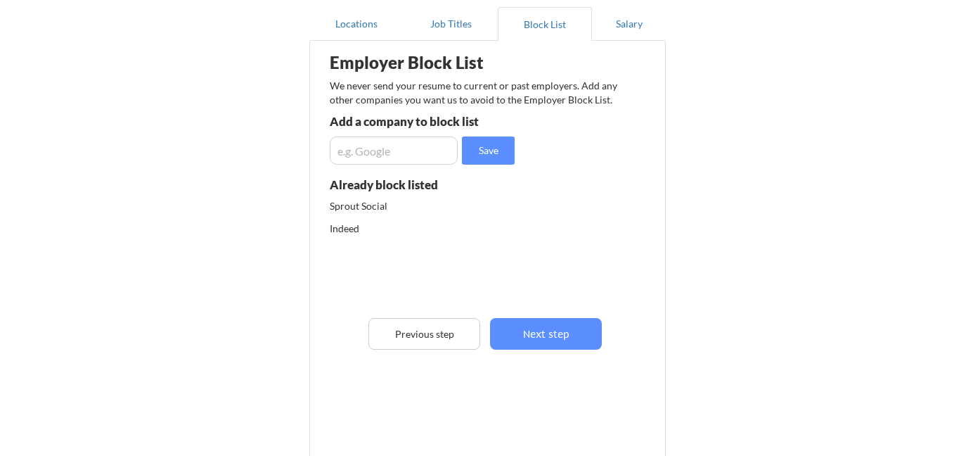
click at [558, 309] on div "Employer Block List We never send your resume to current or past employers. Add…" at bounding box center [487, 226] width 341 height 364
click at [554, 336] on button "Next step" at bounding box center [546, 334] width 112 height 32
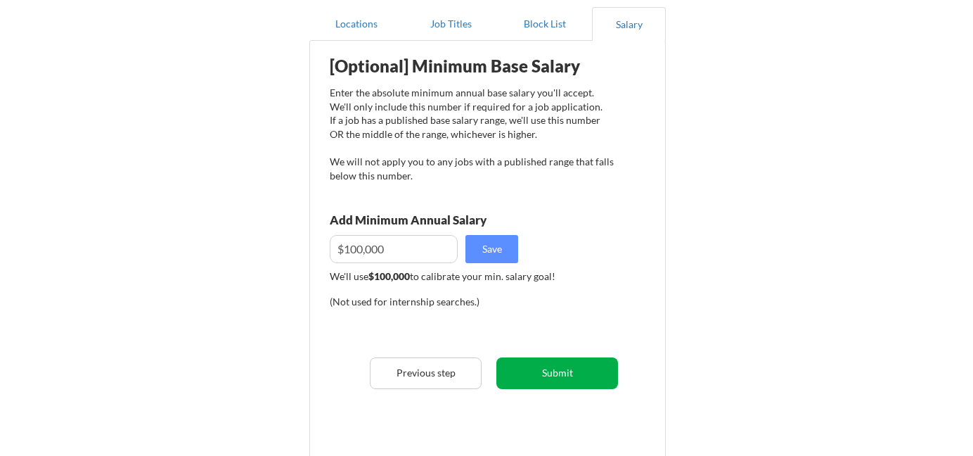
click at [549, 369] on button "Submit" at bounding box center [557, 373] width 122 height 32
select select ""yes__i_am_a_us_citizen""
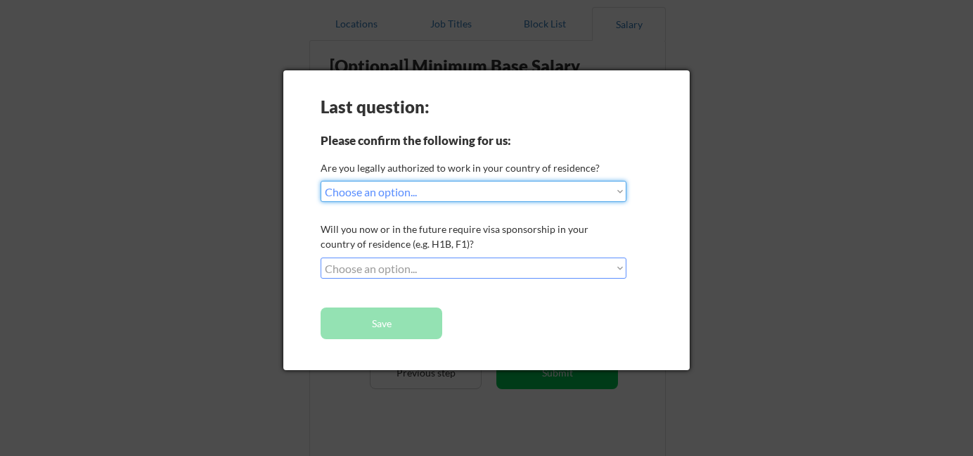
click at [511, 264] on select "Choose an option... No, I will not need sponsorship Yes, I will need sponsorship" at bounding box center [474, 267] width 306 height 21
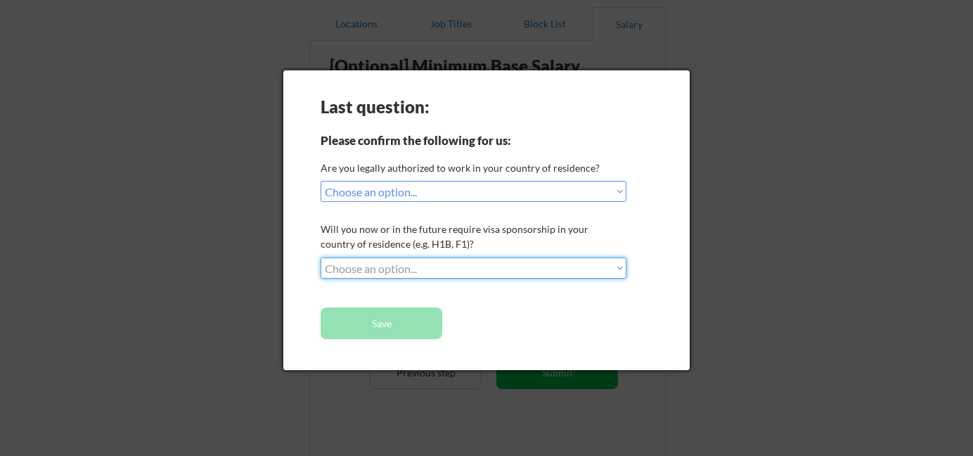
select select ""no__i_will_not_need_sponsorship""
click at [321, 257] on select "Choose an option... No, I will not need sponsorship Yes, I will need sponsorship" at bounding box center [474, 267] width 306 height 21
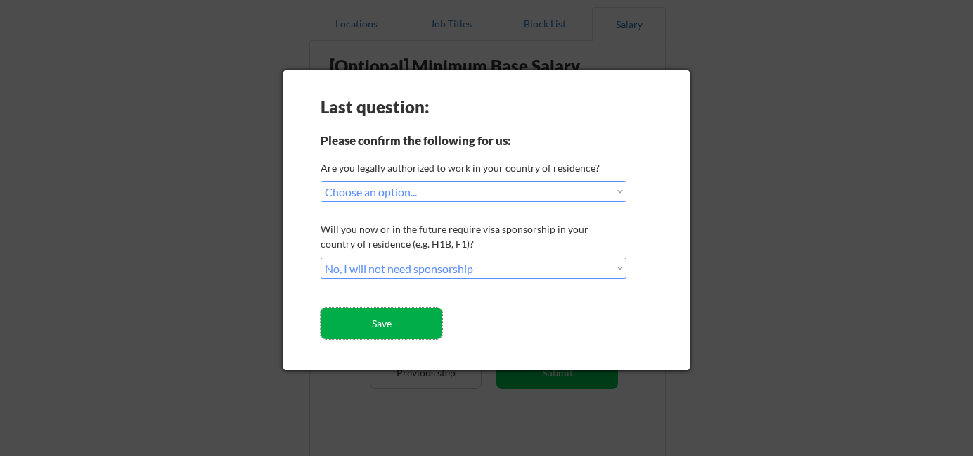
click at [417, 317] on button "Save" at bounding box center [382, 323] width 122 height 32
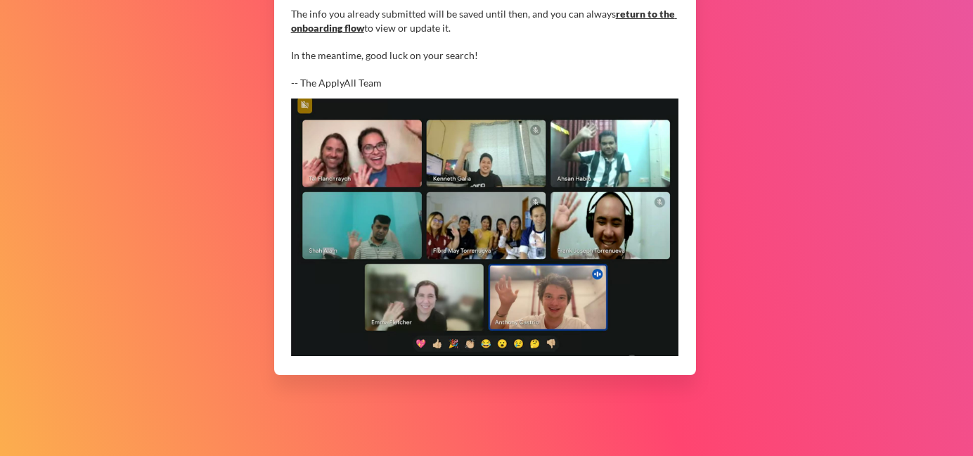
scroll to position [155, 0]
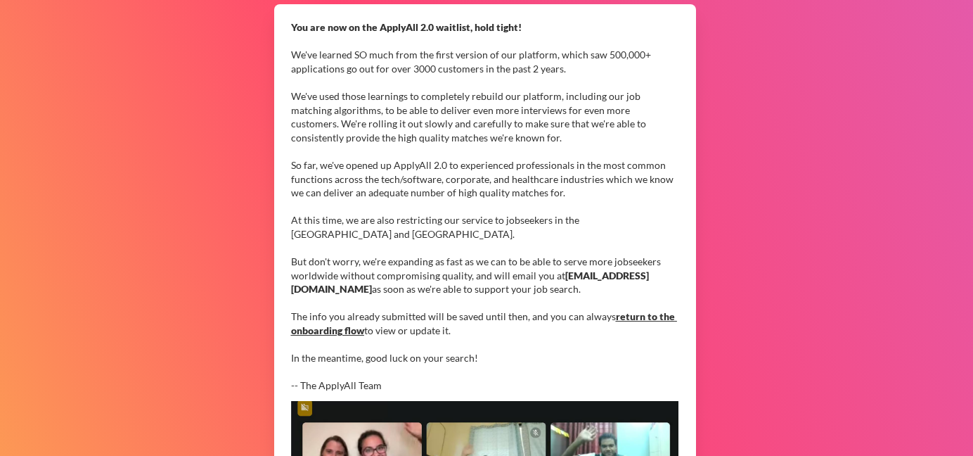
click at [647, 313] on link "return to the onboarding flow" at bounding box center [484, 323] width 386 height 26
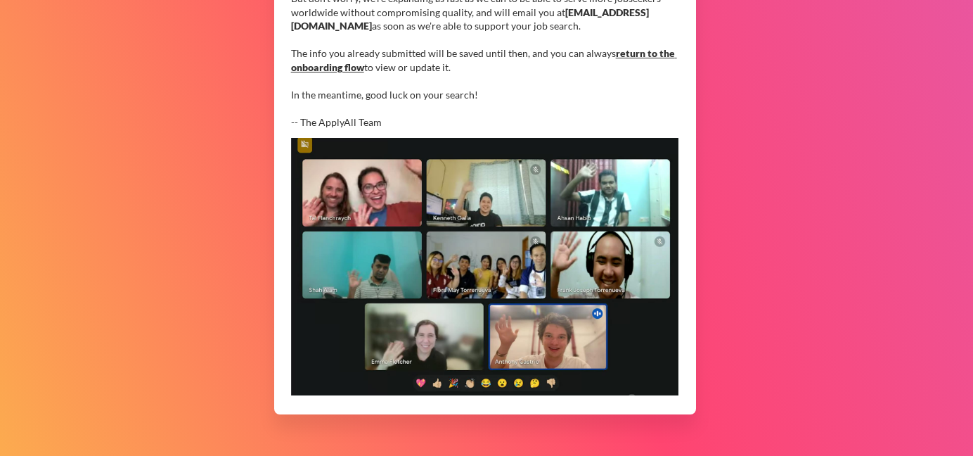
scroll to position [426, 0]
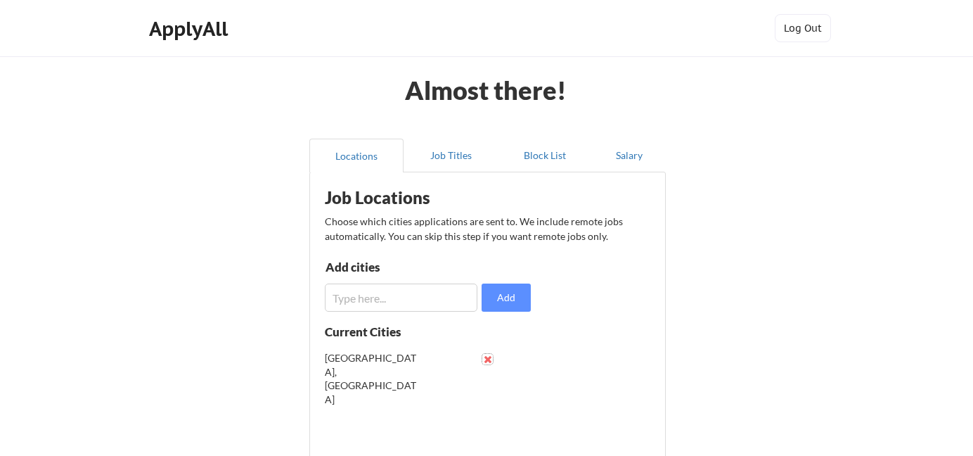
click at [486, 360] on button at bounding box center [487, 359] width 11 height 11
click at [208, 44] on div "ApplyAll" at bounding box center [190, 31] width 111 height 35
click at [203, 36] on div "ApplyAll" at bounding box center [190, 29] width 83 height 24
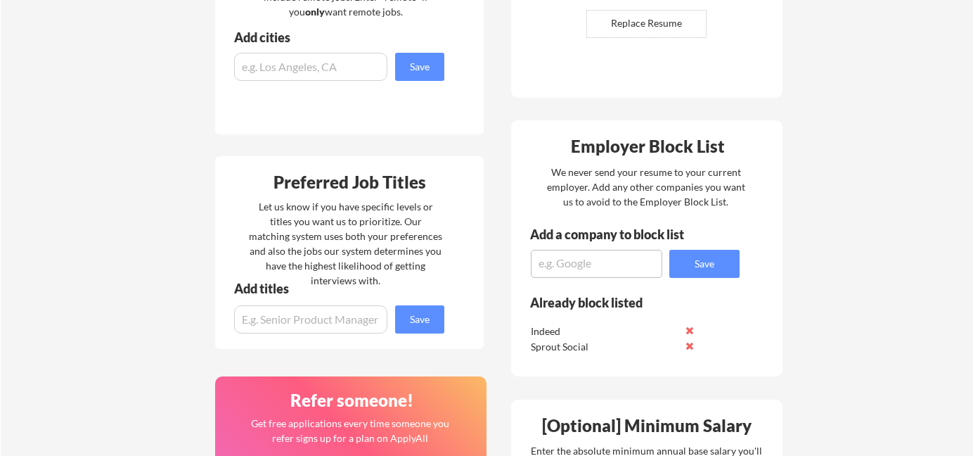
scroll to position [279, 0]
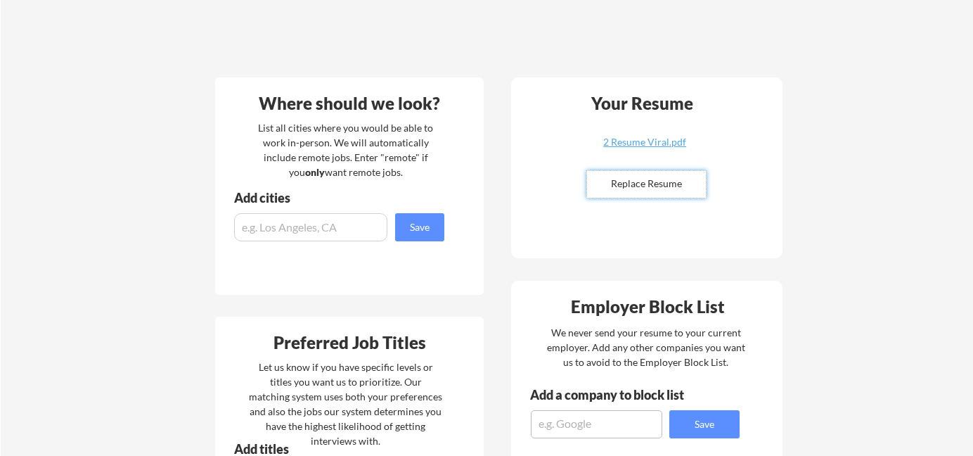
click at [662, 172] on input "file" at bounding box center [646, 184] width 119 height 27
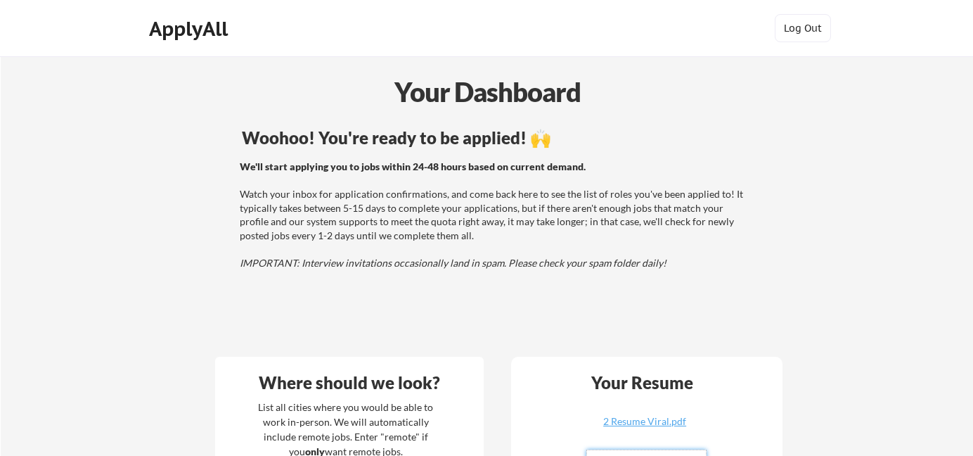
scroll to position [1, 0]
